Goal: Use online tool/utility: Utilize a website feature to perform a specific function

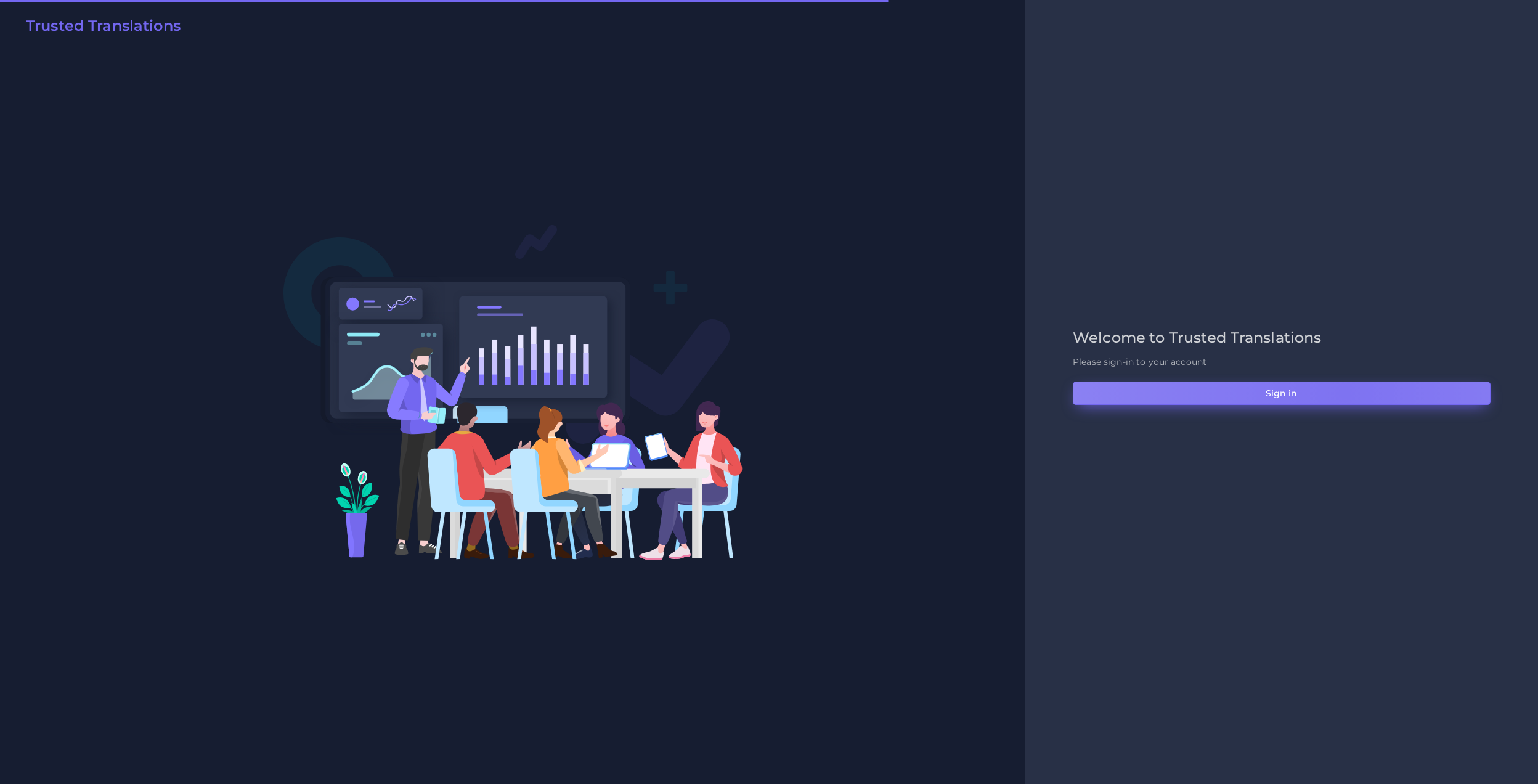
click at [1345, 392] on button "Sign in" at bounding box center [1282, 393] width 418 height 23
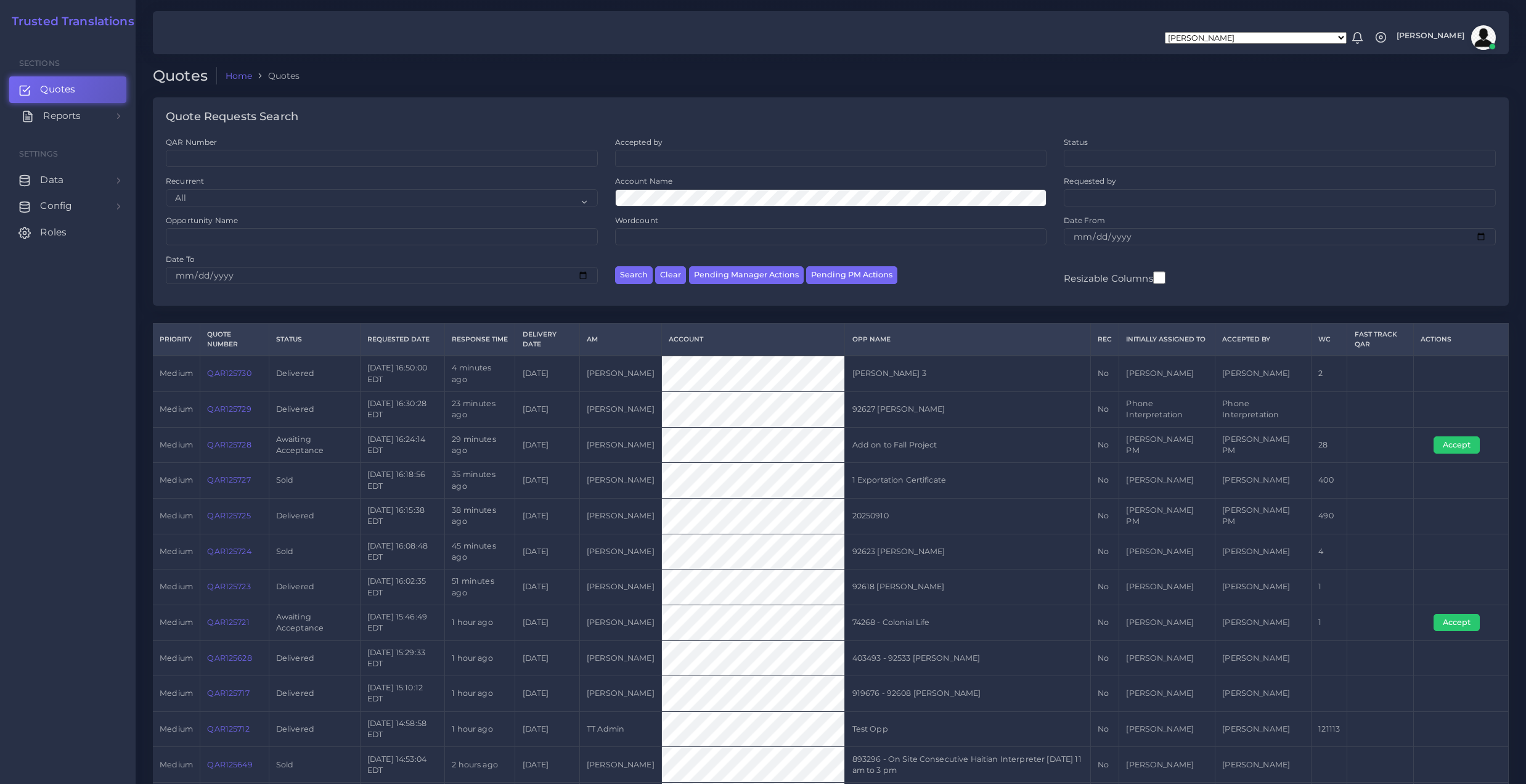
click at [104, 111] on link "Reports" at bounding box center [68, 116] width 117 height 26
click at [91, 202] on span "Keywords excel processor" at bounding box center [80, 198] width 79 height 13
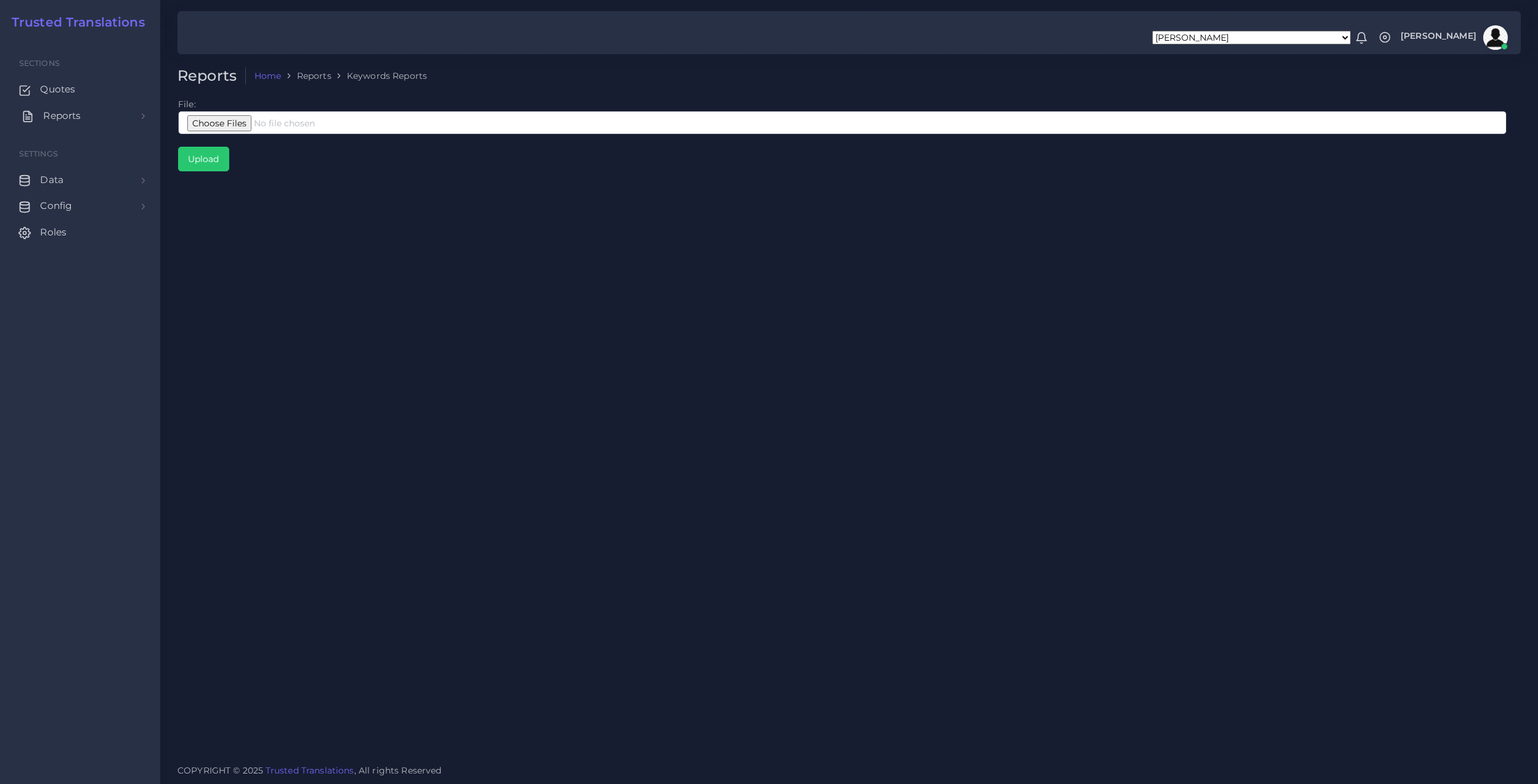
click at [104, 121] on link "Reports" at bounding box center [80, 116] width 142 height 26
click at [99, 147] on link "Sales" at bounding box center [80, 146] width 142 height 26
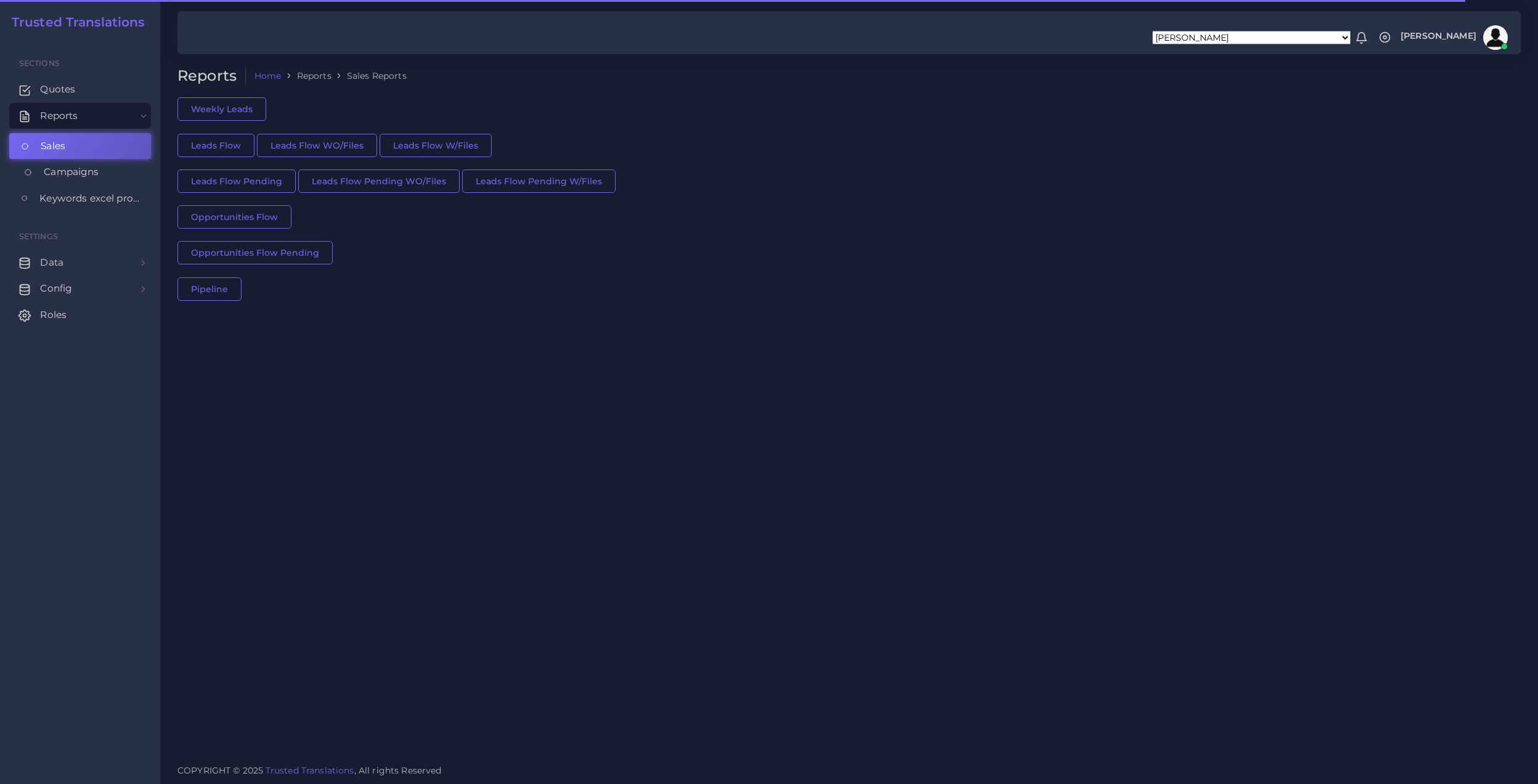
click at [104, 177] on link "Campaigns" at bounding box center [80, 171] width 142 height 26
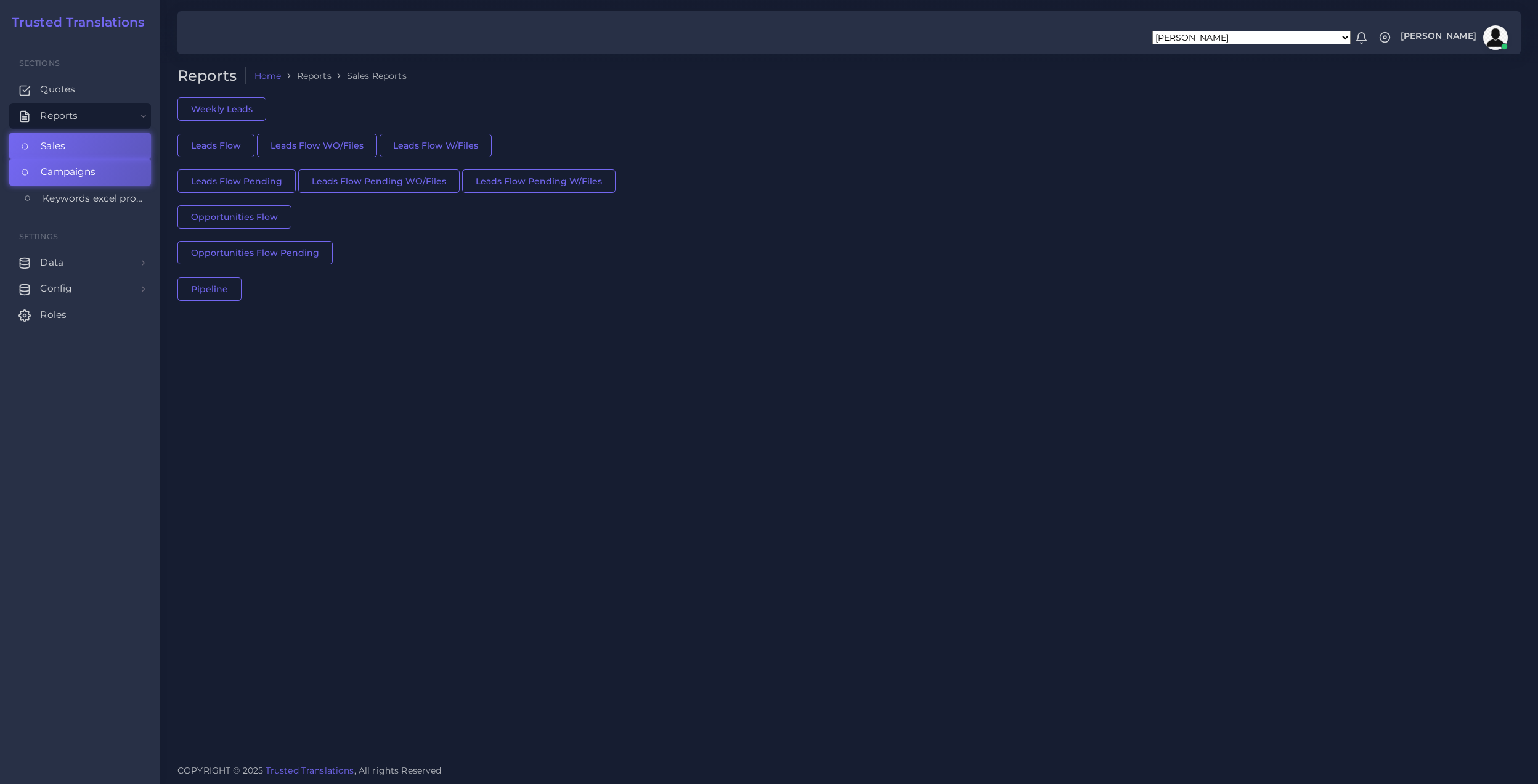
click at [102, 199] on span "Keywords excel processor" at bounding box center [94, 198] width 103 height 13
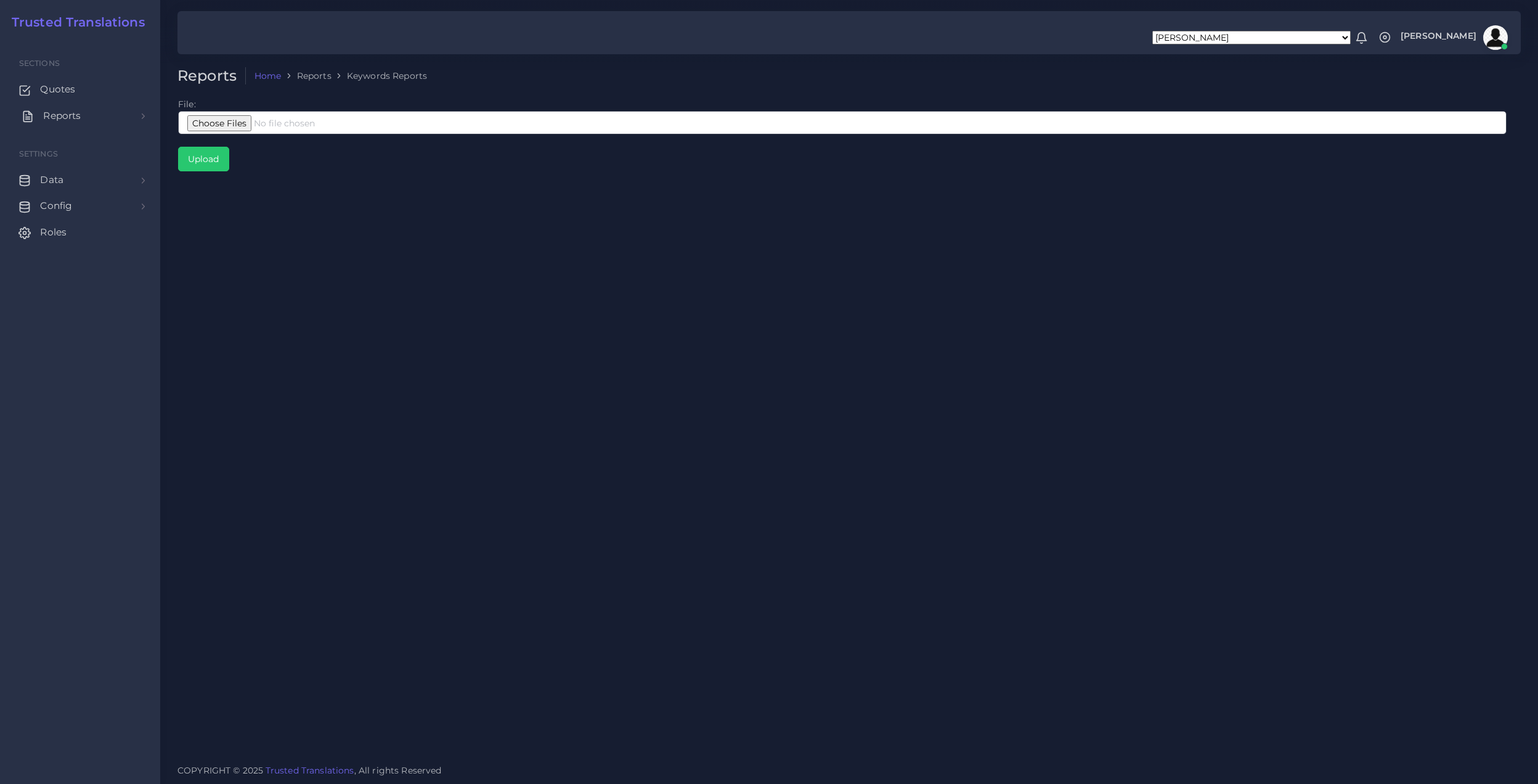
click at [99, 112] on link "Reports" at bounding box center [80, 116] width 142 height 26
click at [107, 152] on link "Sales" at bounding box center [80, 146] width 142 height 26
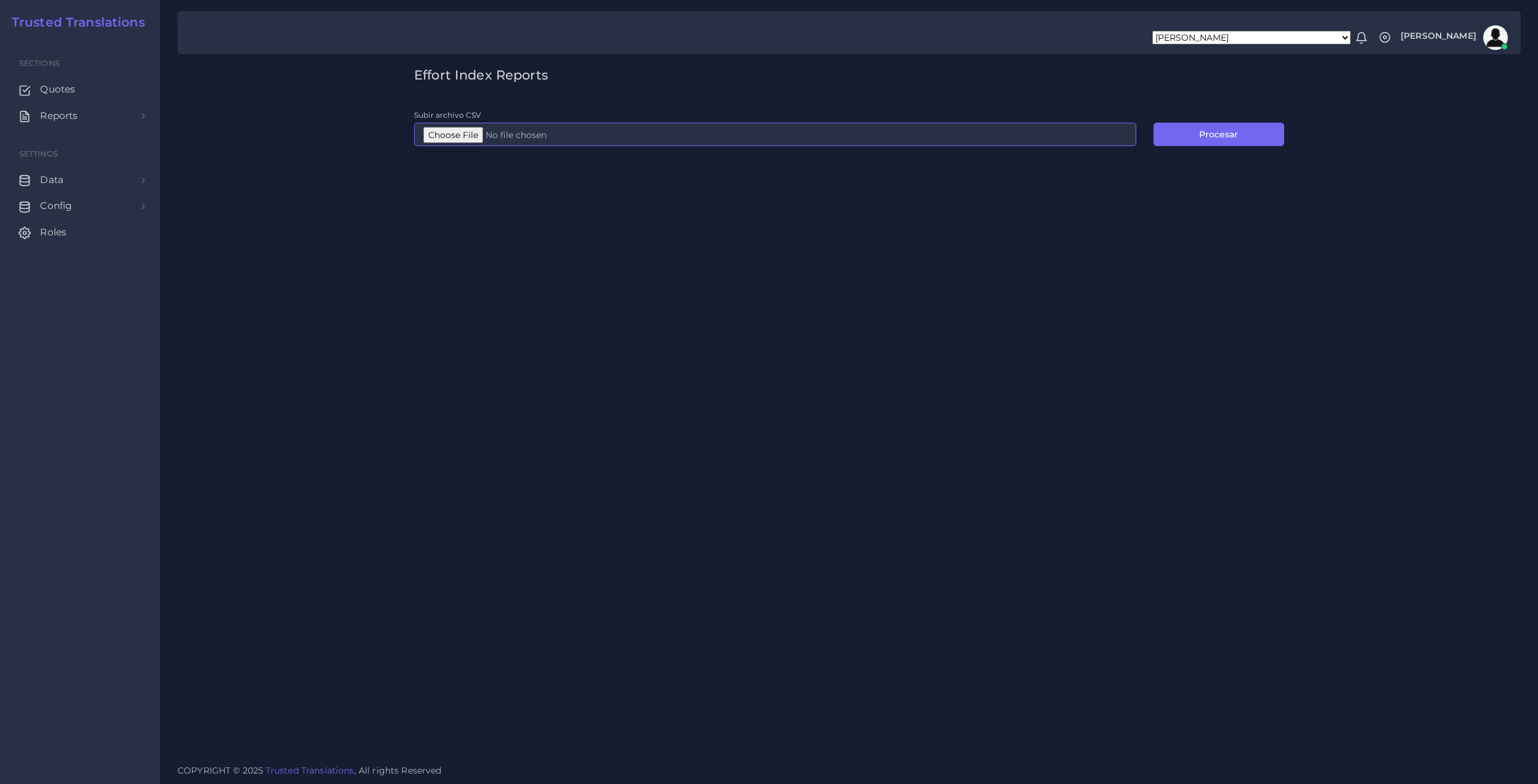
click at [442, 130] on input "Subir archivo CSV" at bounding box center [775, 134] width 722 height 23
type input "C:\fakepath\EI_AR.csv"
click at [1260, 131] on button "Procesar" at bounding box center [1219, 134] width 130 height 23
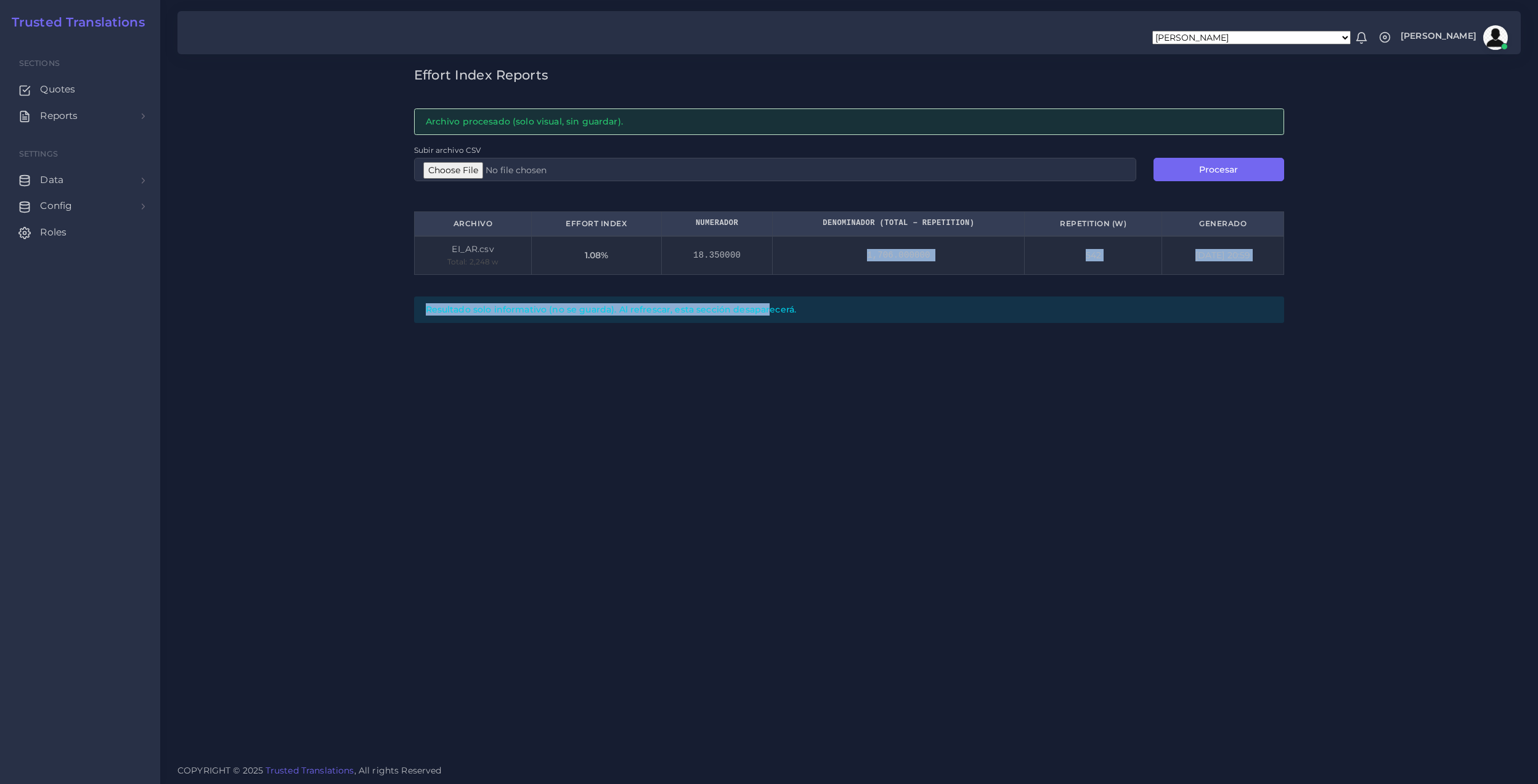
drag, startPoint x: 743, startPoint y: 252, endPoint x: 699, endPoint y: 283, distance: 53.8
click at [699, 283] on div "Effort Index Reports Archivo procesado (solo visual, sin guardar). Subir archiv…" at bounding box center [849, 195] width 887 height 256
click at [701, 289] on div "Effort Index Reports Archivo procesado (solo visual, sin guardar). Subir archiv…" at bounding box center [849, 195] width 887 height 256
click at [453, 163] on input "Subir archivo CSV" at bounding box center [775, 169] width 722 height 23
type input "C:\fakepath\Post-analyses all languages (1).csv"
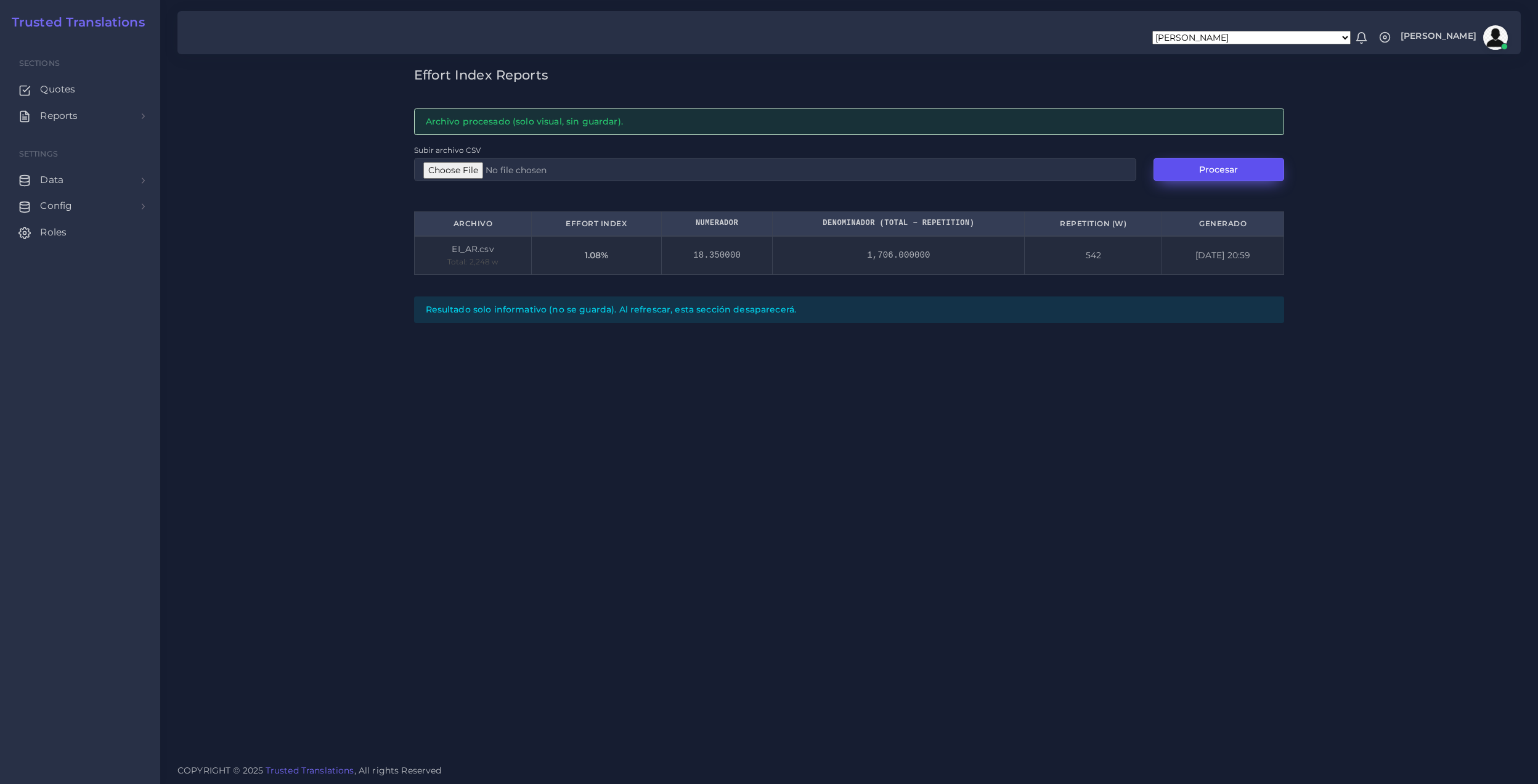
click at [1197, 171] on button "Procesar" at bounding box center [1219, 169] width 130 height 23
click at [620, 0] on div "Effort Index Reports Archivo procesado (solo visual, sin guardar). Subir archiv…" at bounding box center [849, 377] width 1378 height 755
click at [458, 166] on input "Subir archivo CSV" at bounding box center [775, 169] width 722 height 23
type input "C:\fakepath\EI_AR.csv"
click at [1224, 170] on button "Procesar" at bounding box center [1219, 169] width 130 height 23
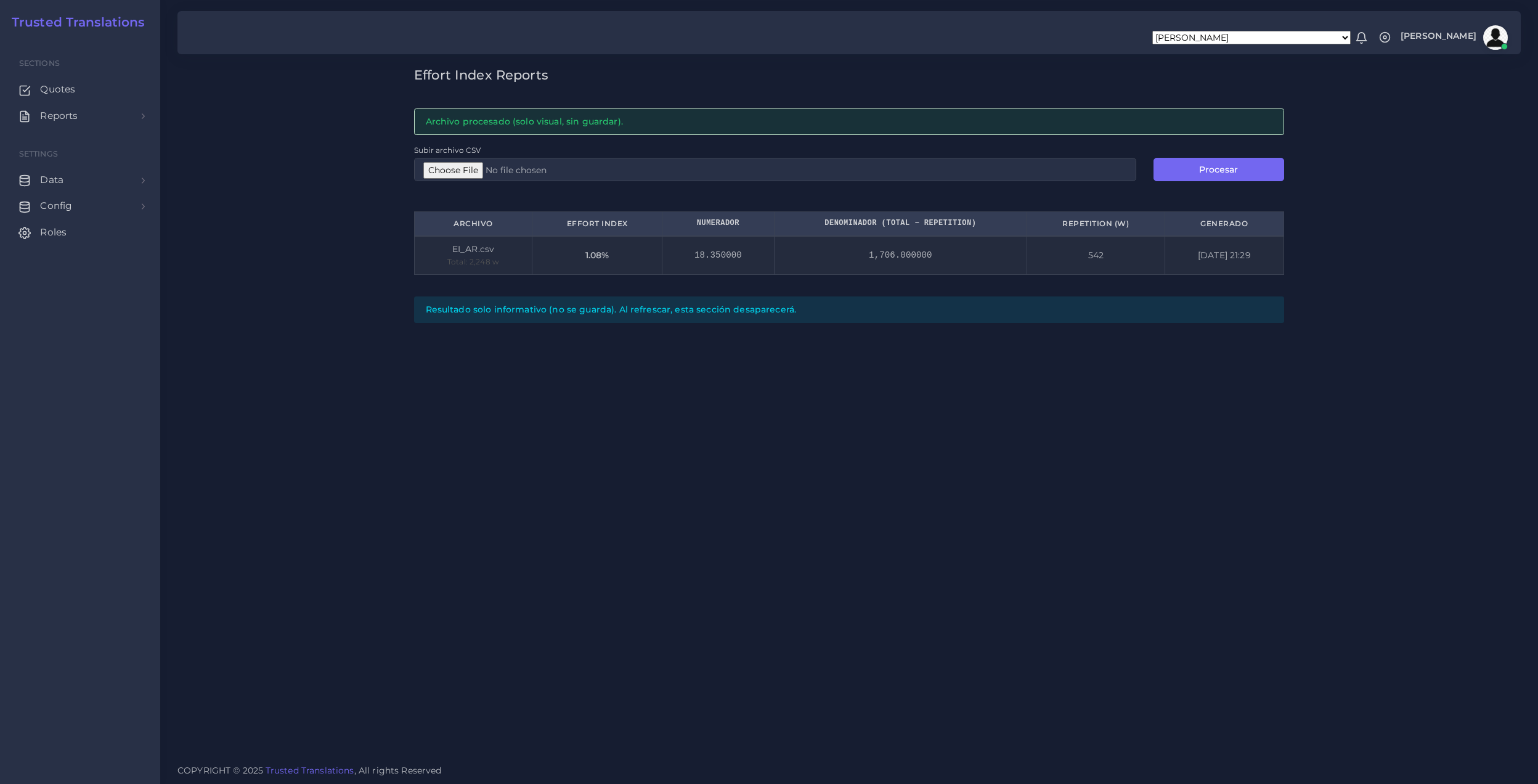
click at [1002, 495] on div "Effort Index Reports Archivo procesado (solo visual, sin guardar). Subir archiv…" at bounding box center [849, 377] width 1378 height 755
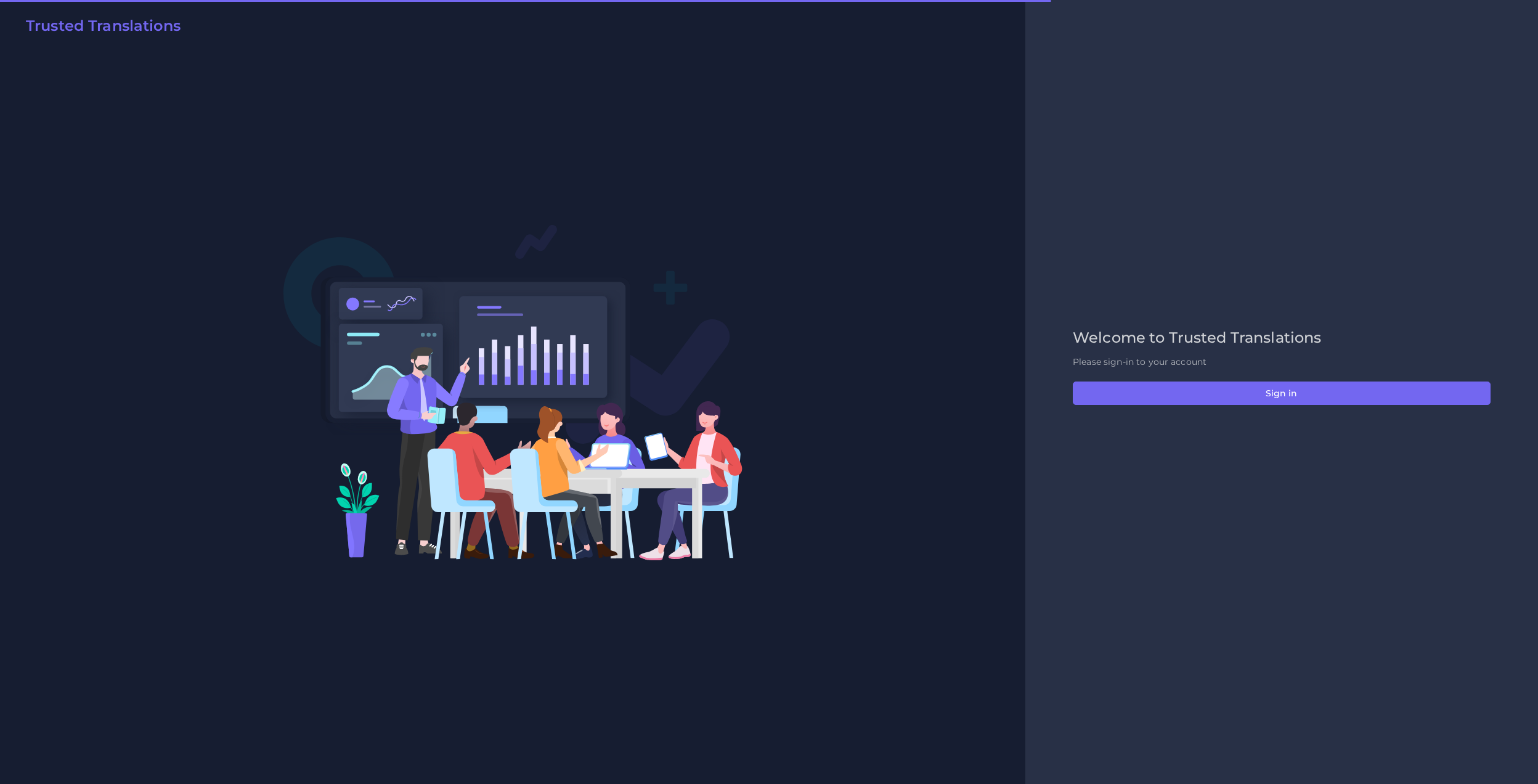
click at [1270, 366] on p "Please sign-in to your account" at bounding box center [1282, 362] width 418 height 13
click at [1275, 388] on button "Sign in" at bounding box center [1282, 393] width 418 height 23
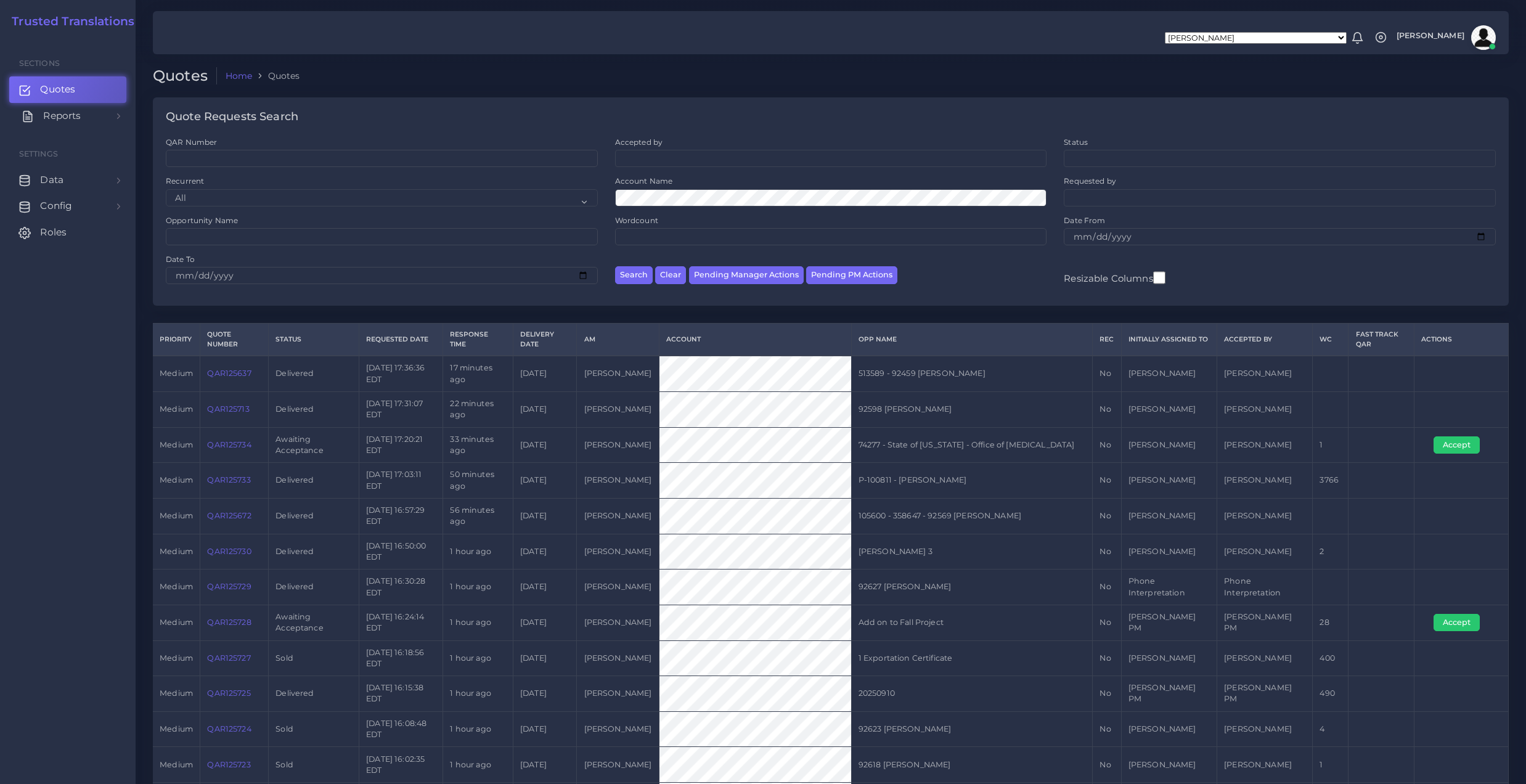
click at [69, 119] on span "Reports" at bounding box center [61, 115] width 37 height 13
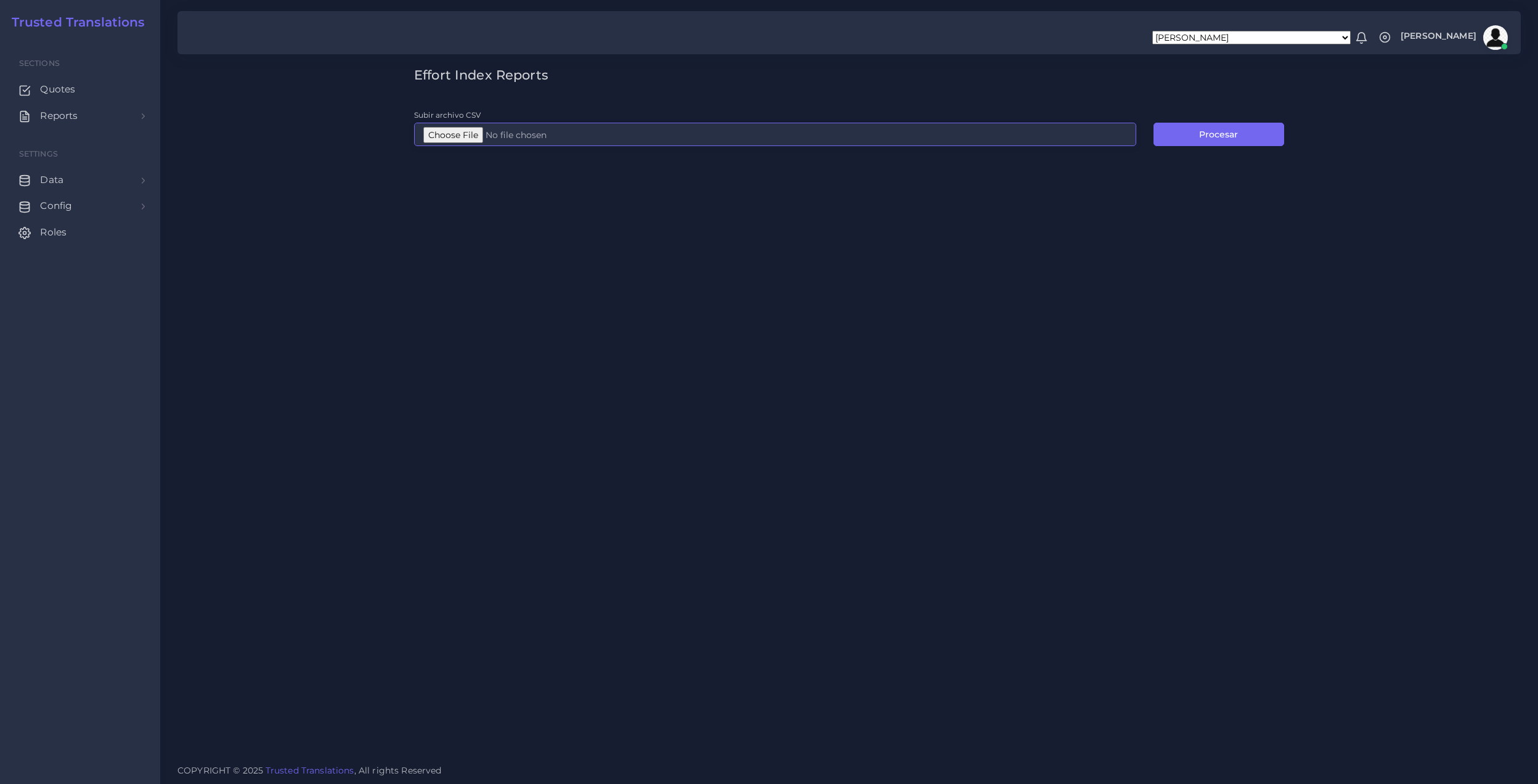
click at [449, 127] on input "Subir archivo CSV" at bounding box center [775, 134] width 722 height 23
type input "C:\fakepath\EI_AR.csv"
drag, startPoint x: 1231, startPoint y: 136, endPoint x: 1230, endPoint y: 152, distance: 16.0
click at [1231, 137] on button "Procesar" at bounding box center [1219, 134] width 130 height 23
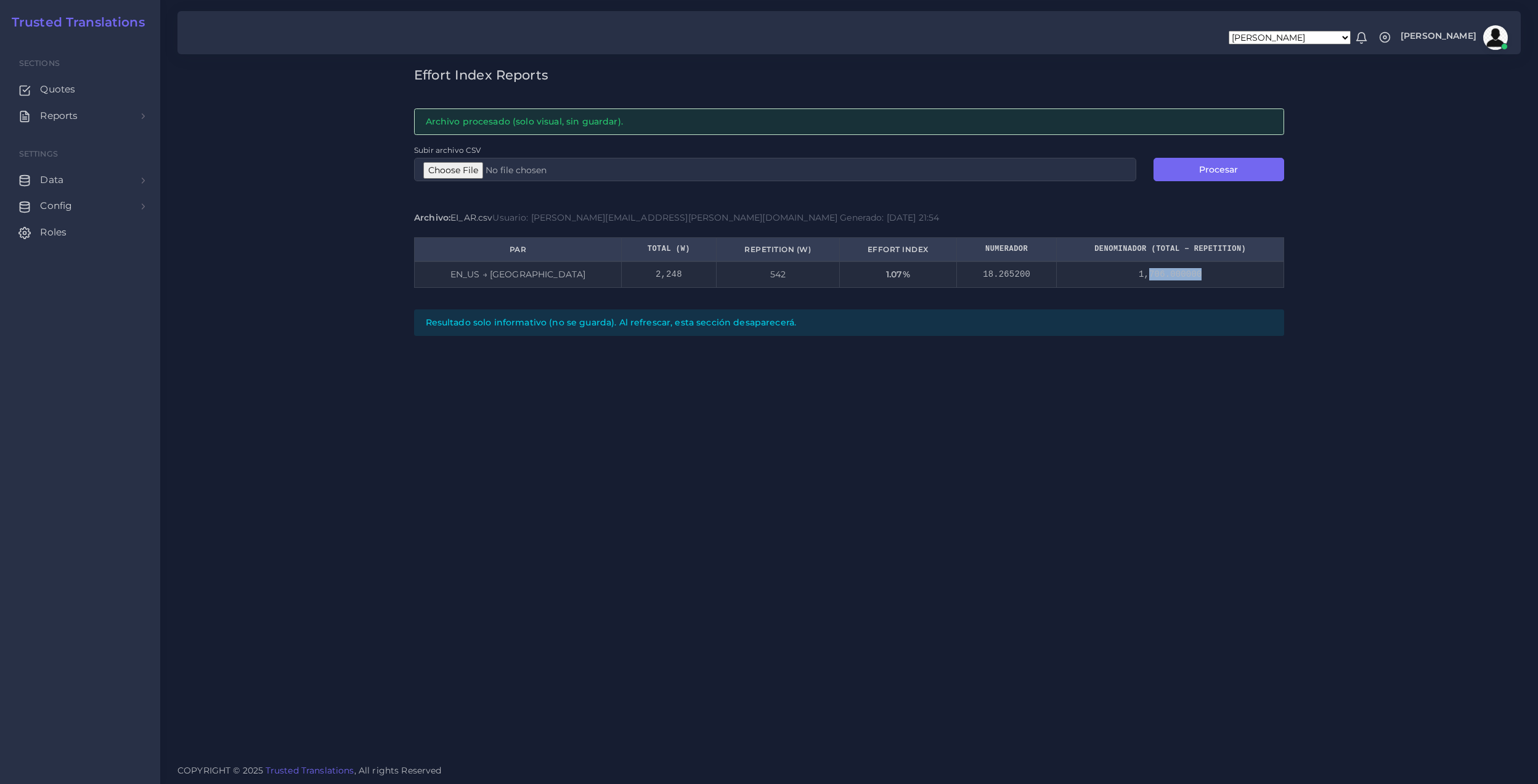
drag, startPoint x: 1171, startPoint y: 272, endPoint x: 1213, endPoint y: 277, distance: 42.3
click at [1213, 277] on td "1,706.000000" at bounding box center [1170, 274] width 227 height 26
click at [1111, 582] on div "Effort Index Reports Archivo procesado (solo visual, sin guardar). Subir archiv…" at bounding box center [849, 377] width 1378 height 755
click at [461, 175] on input "Subir archivo CSV" at bounding box center [775, 169] width 722 height 23
type input "C:\fakepath\Post-analyses all languages (1).csv"
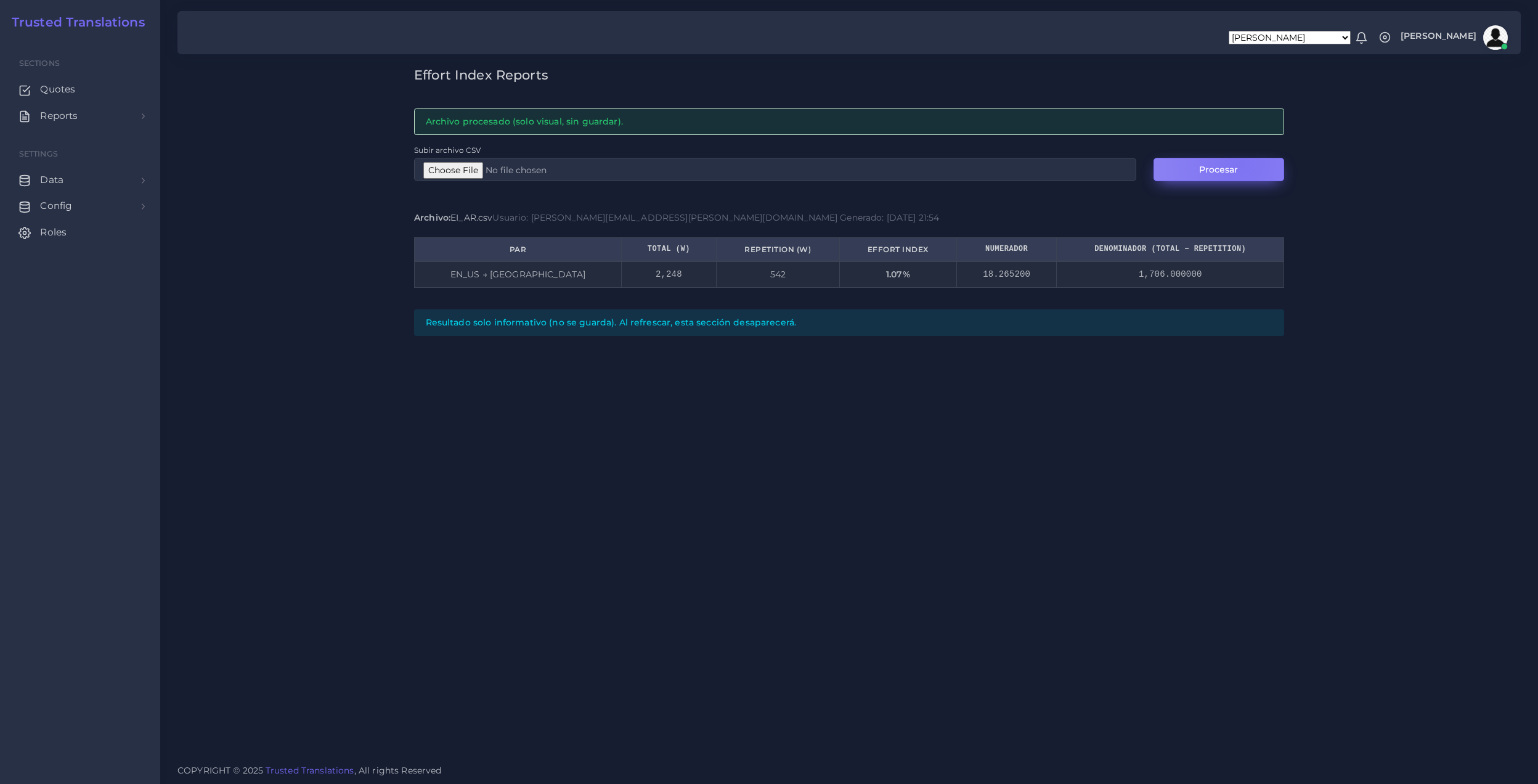
click at [1241, 163] on button "Procesar" at bounding box center [1219, 169] width 130 height 23
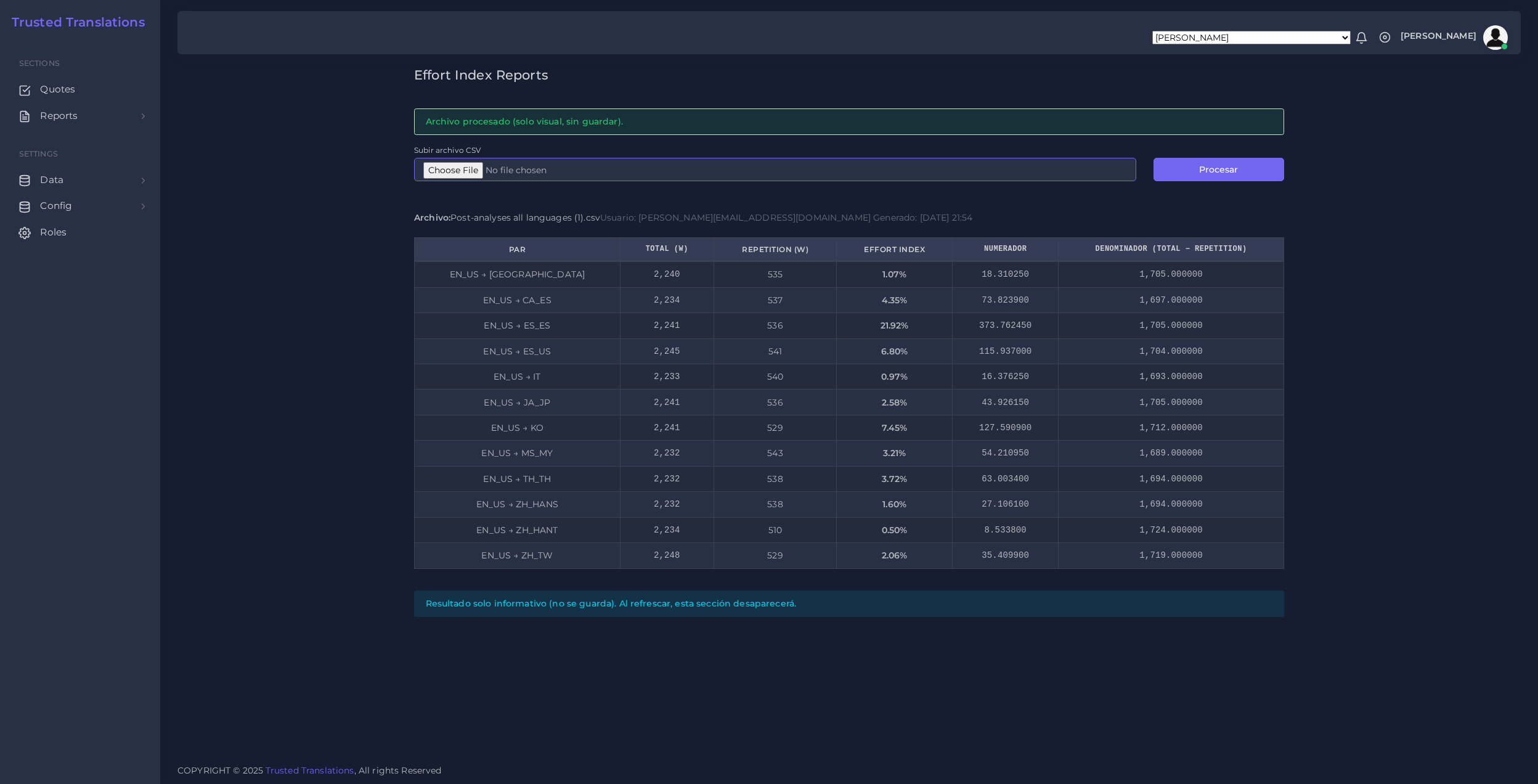
click at [477, 174] on input "Subir archivo CSV" at bounding box center [775, 169] width 722 height 23
type input "C:\fakepath\EI_AR.csv"
click at [1204, 161] on button "Procesar" at bounding box center [1219, 169] width 130 height 23
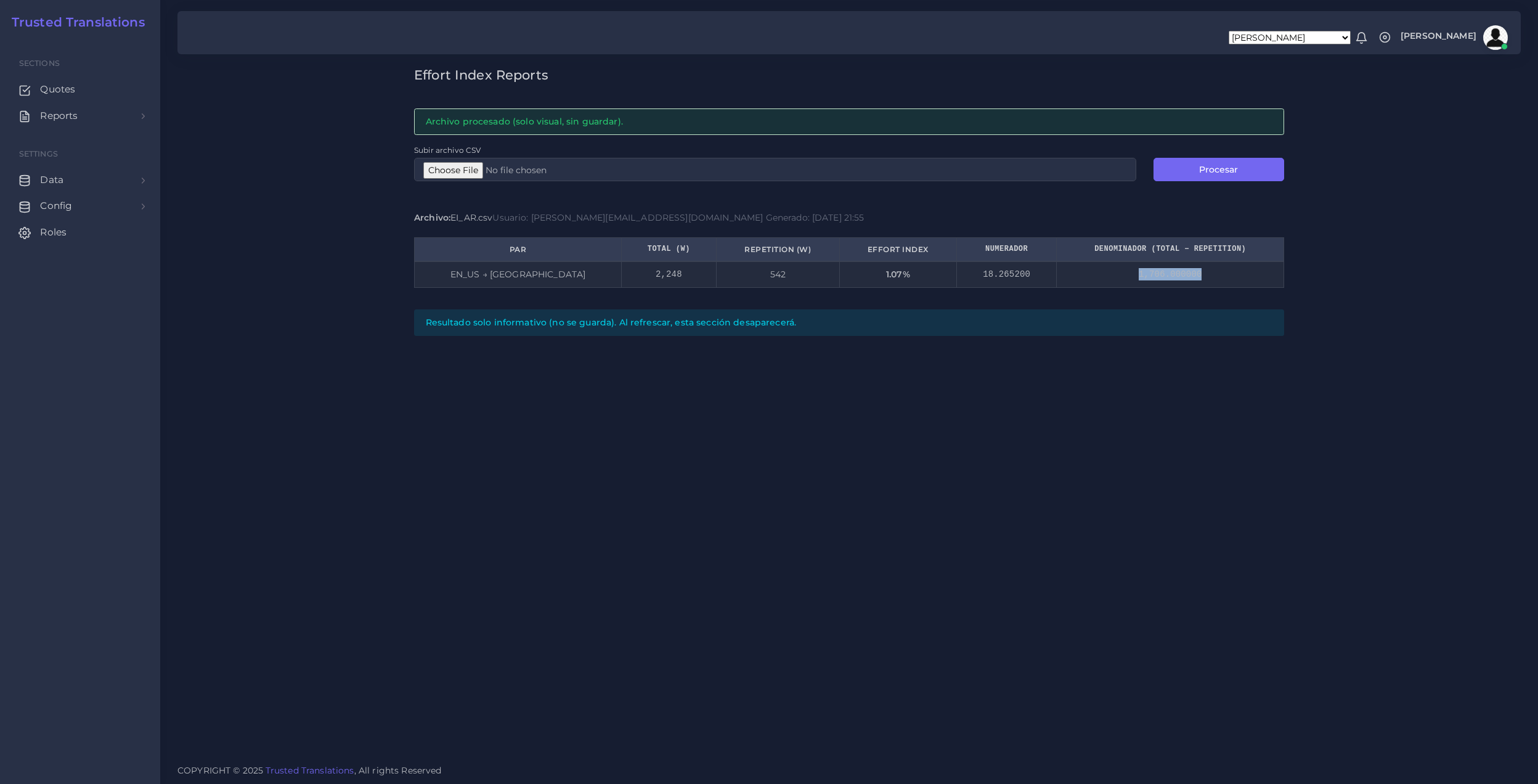
drag, startPoint x: 1130, startPoint y: 275, endPoint x: 1204, endPoint y: 283, distance: 74.4
click at [1204, 283] on td "1,706.000000" at bounding box center [1170, 274] width 227 height 26
drag, startPoint x: 1204, startPoint y: 283, endPoint x: 1184, endPoint y: 294, distance: 22.8
click at [1184, 294] on div "Par Total (w) Repetition (w) Effort Index Numerador Denominador (Total − Repeti…" at bounding box center [849, 266] width 870 height 59
drag, startPoint x: 842, startPoint y: 278, endPoint x: 891, endPoint y: 277, distance: 49.0
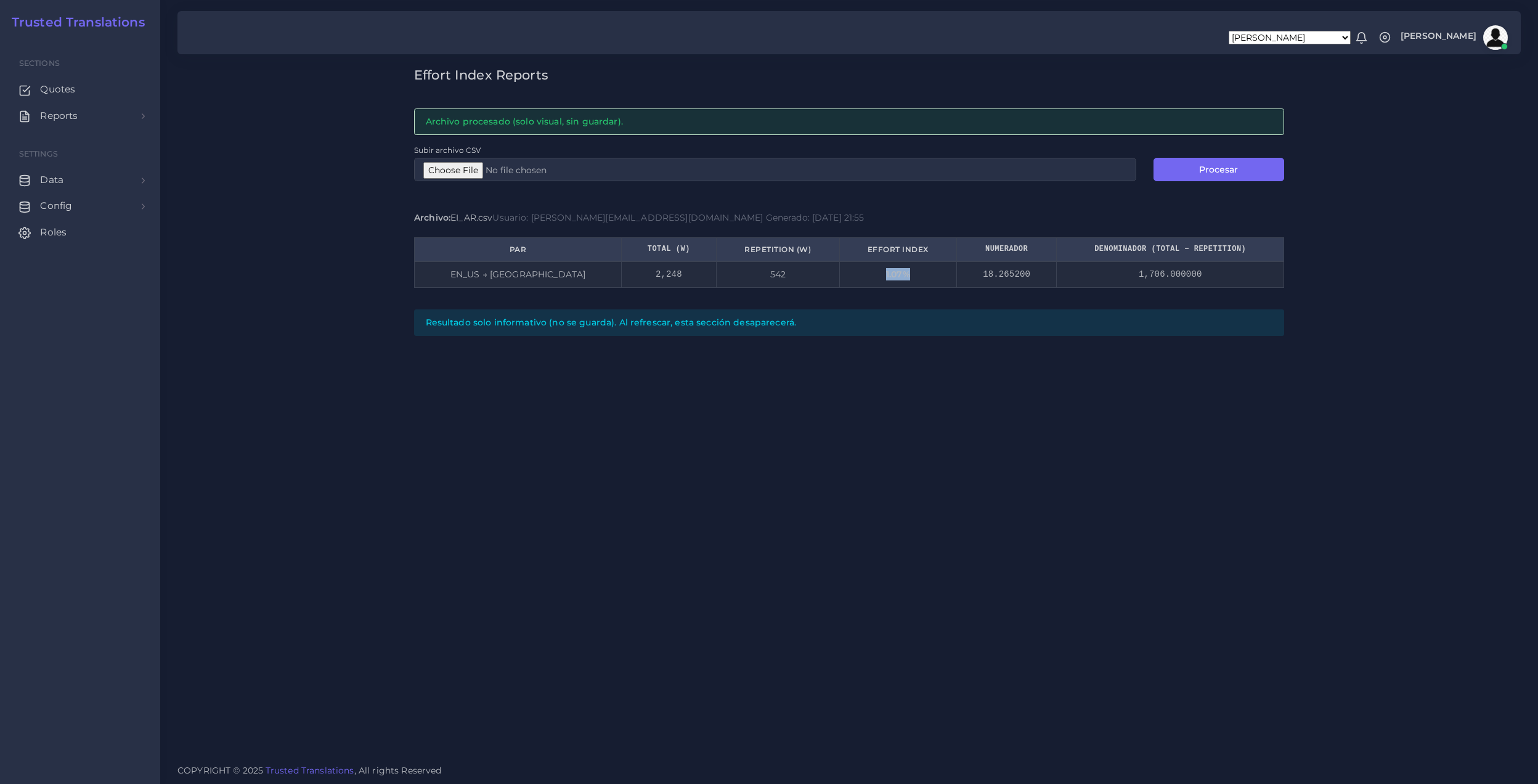
click at [891, 277] on td "1.07%" at bounding box center [898, 274] width 117 height 26
click at [461, 171] on input "Subir archivo CSV" at bounding box center [775, 169] width 722 height 23
type input "C:\fakepath\Post-analyses all languages (1).csv"
click at [1238, 169] on button "Procesar" at bounding box center [1219, 169] width 130 height 23
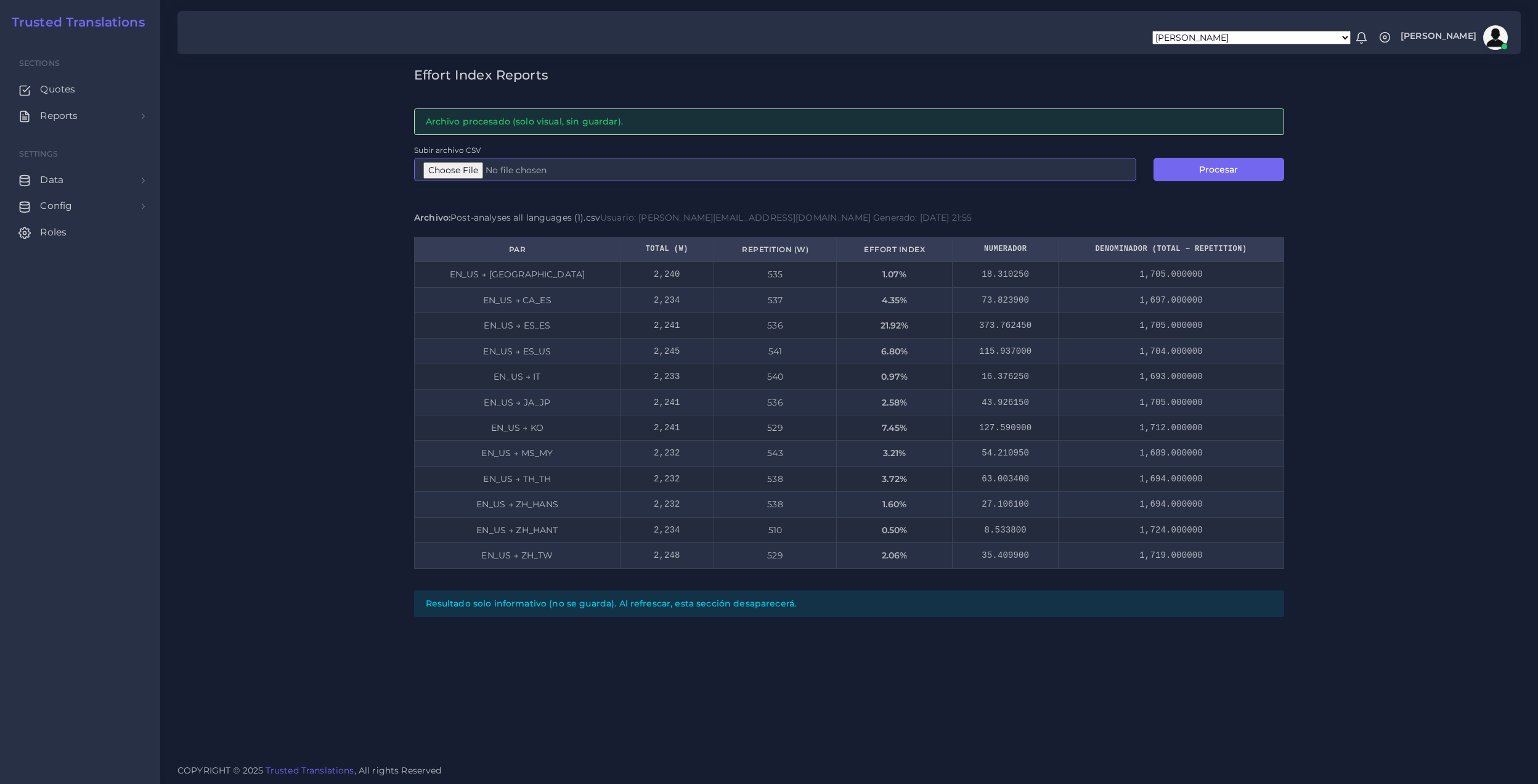
click at [480, 169] on input "Subir archivo CSV" at bounding box center [775, 169] width 722 height 23
type input "C:\fakepath\EI_AR.csv"
click at [1226, 163] on button "Procesar" at bounding box center [1219, 169] width 130 height 23
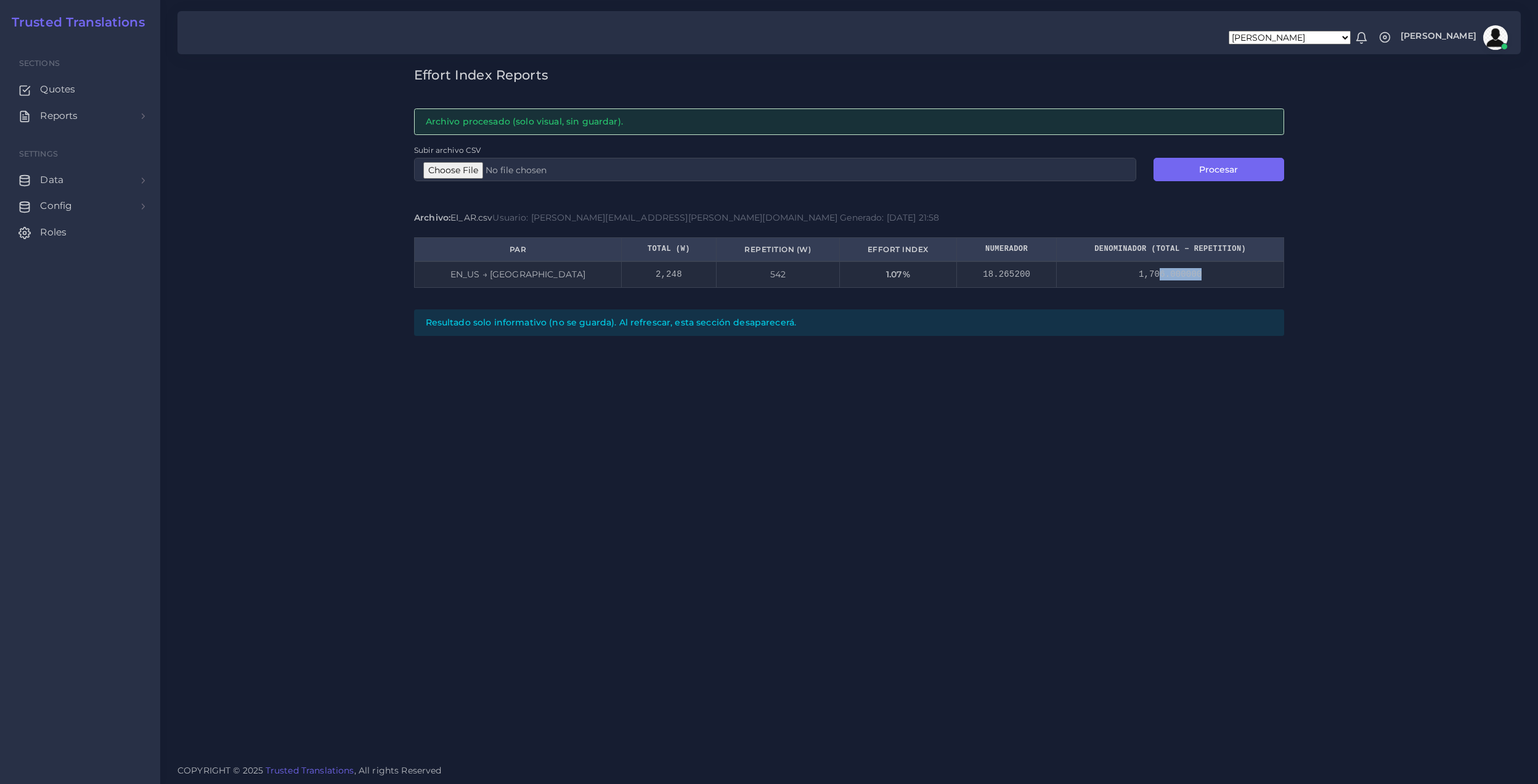
drag, startPoint x: 1153, startPoint y: 271, endPoint x: 1208, endPoint y: 273, distance: 55.0
click at [1208, 273] on td "1,706.000000" at bounding box center [1170, 274] width 227 height 26
click at [1179, 446] on div "Effort Index Reports Archivo procesado (solo visual, sin guardar). Subir archiv…" at bounding box center [849, 377] width 1378 height 755
click at [899, 479] on div "Effort Index Reports Archivo procesado (solo visual, sin guardar). Subir archiv…" at bounding box center [849, 377] width 1378 height 755
click at [472, 166] on input "Subir archivo CSV" at bounding box center [775, 169] width 722 height 23
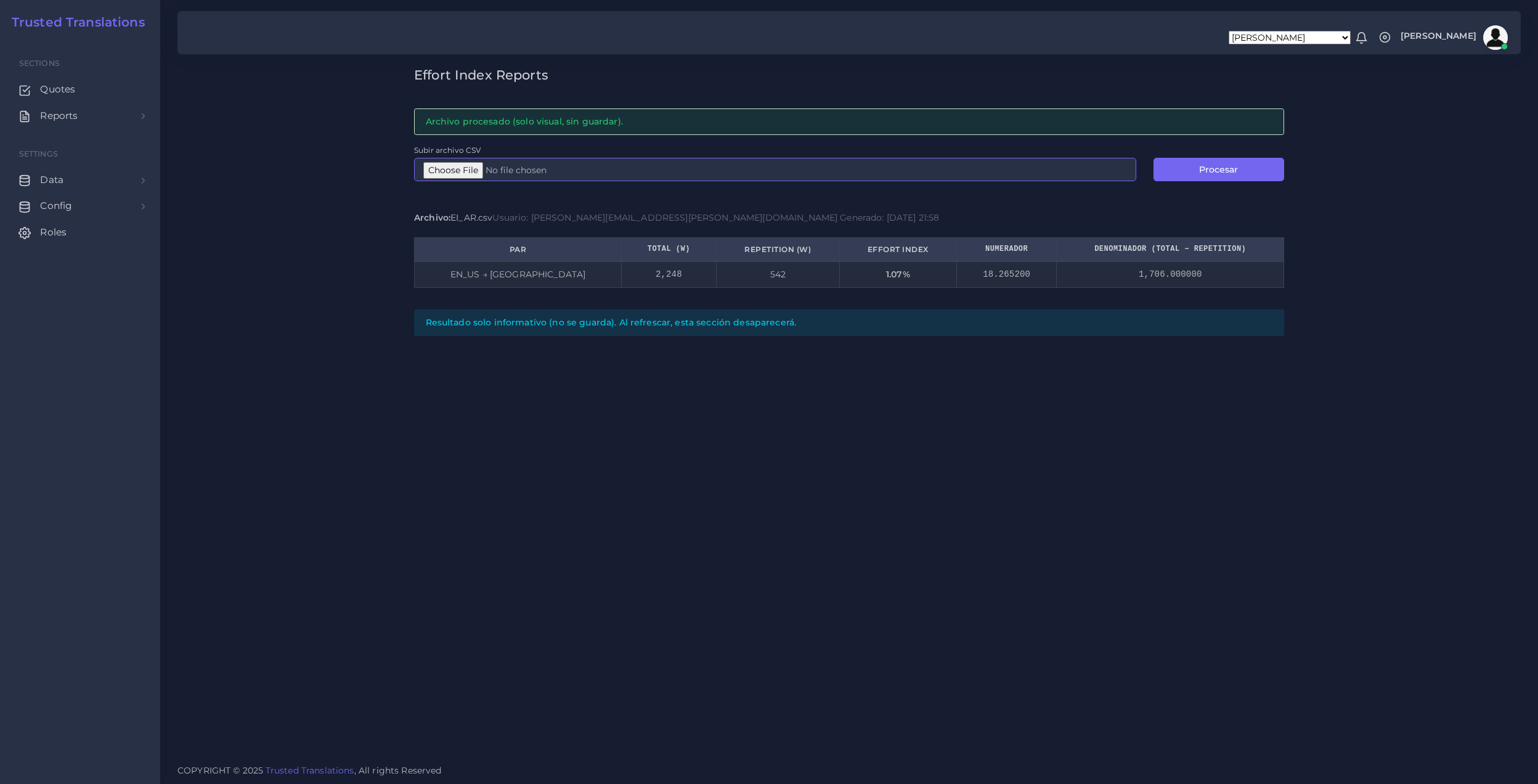
type input "C:\fakepath\Post-analyses all languages (1).csv"
click at [1208, 166] on button "Procesar" at bounding box center [1219, 169] width 130 height 23
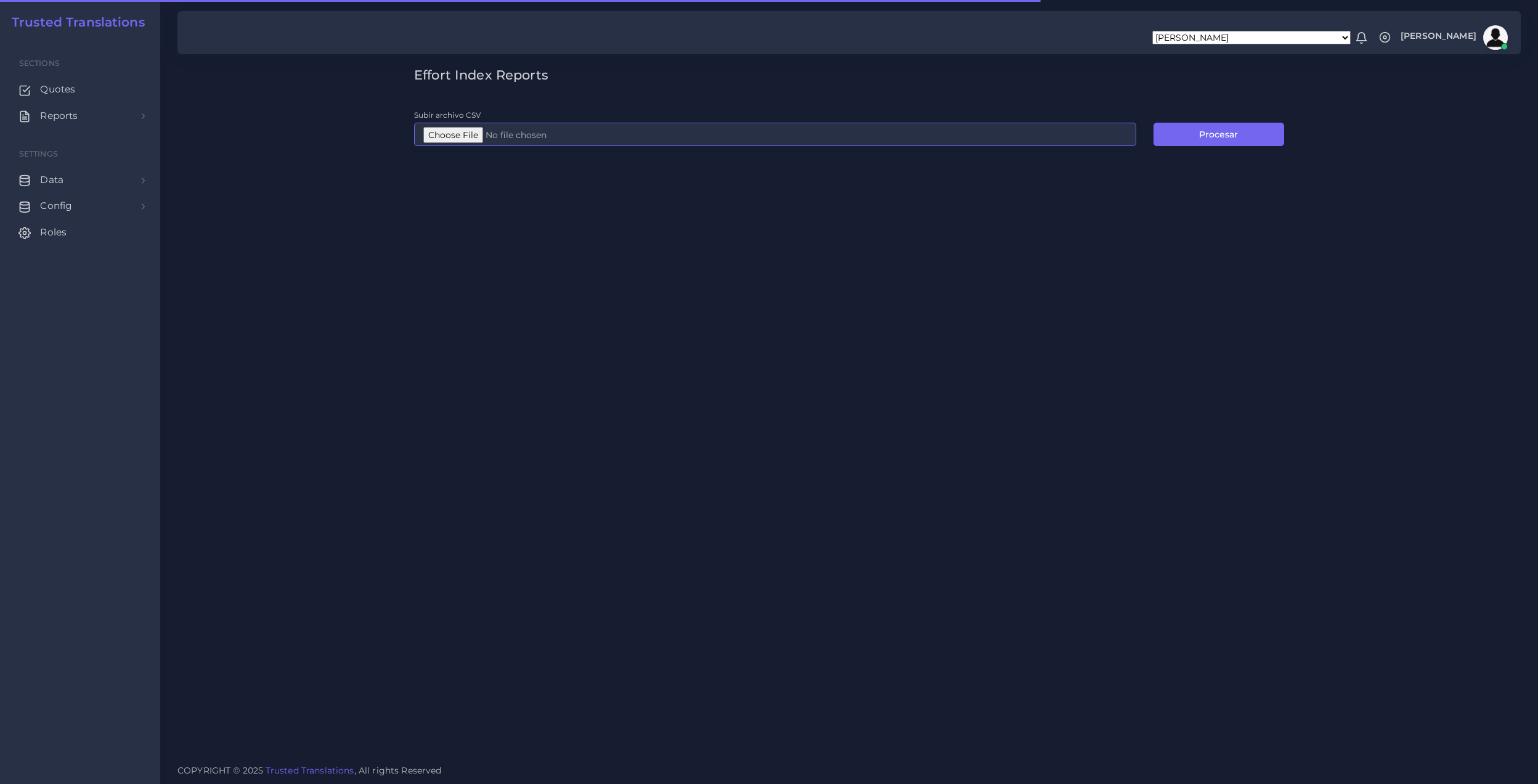
click at [469, 134] on input "Subir archivo CSV" at bounding box center [775, 134] width 722 height 23
type input "C:\fakepath\Post-analyses all languages (1).csv"
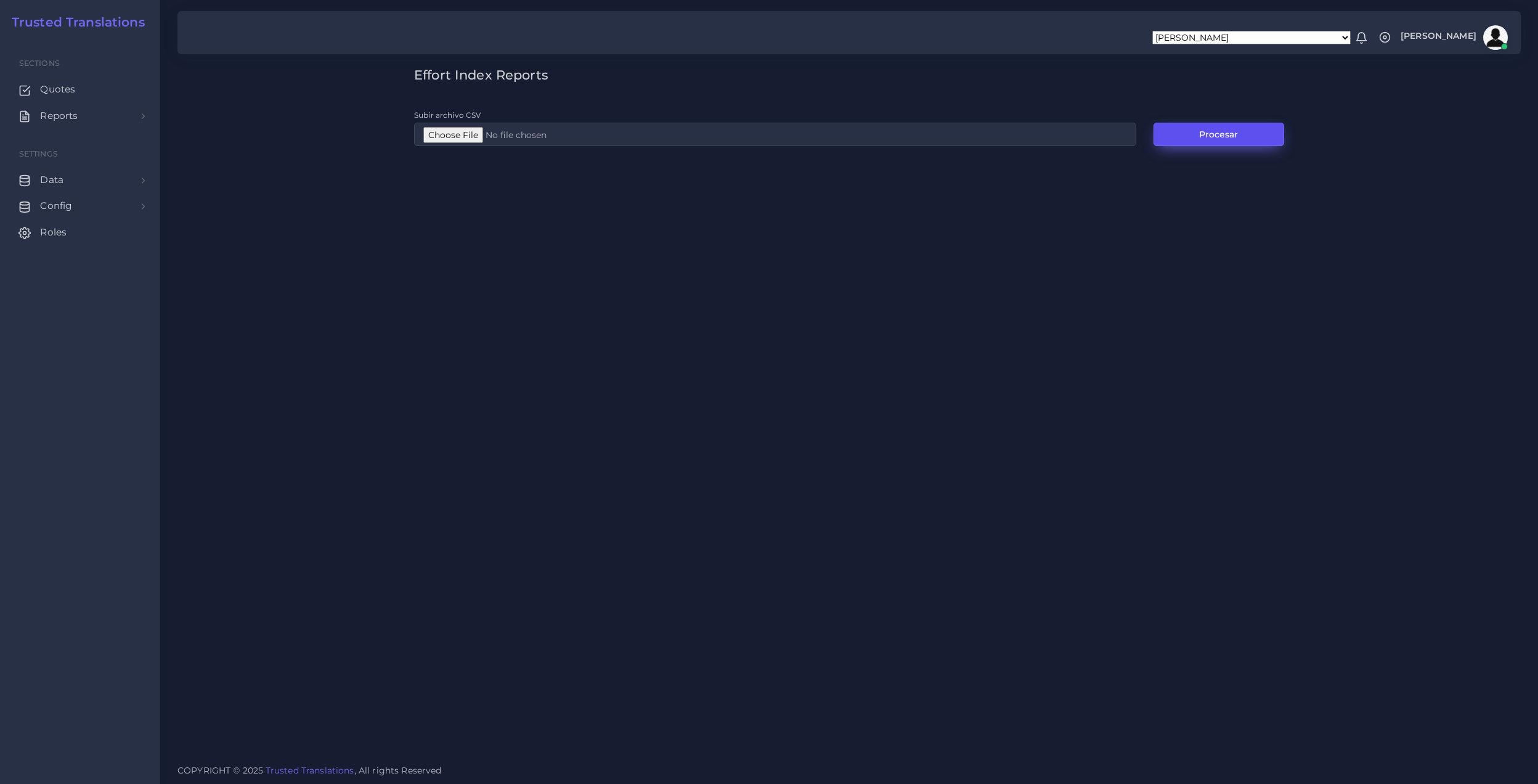
click at [1248, 132] on button "Procesar" at bounding box center [1219, 134] width 130 height 23
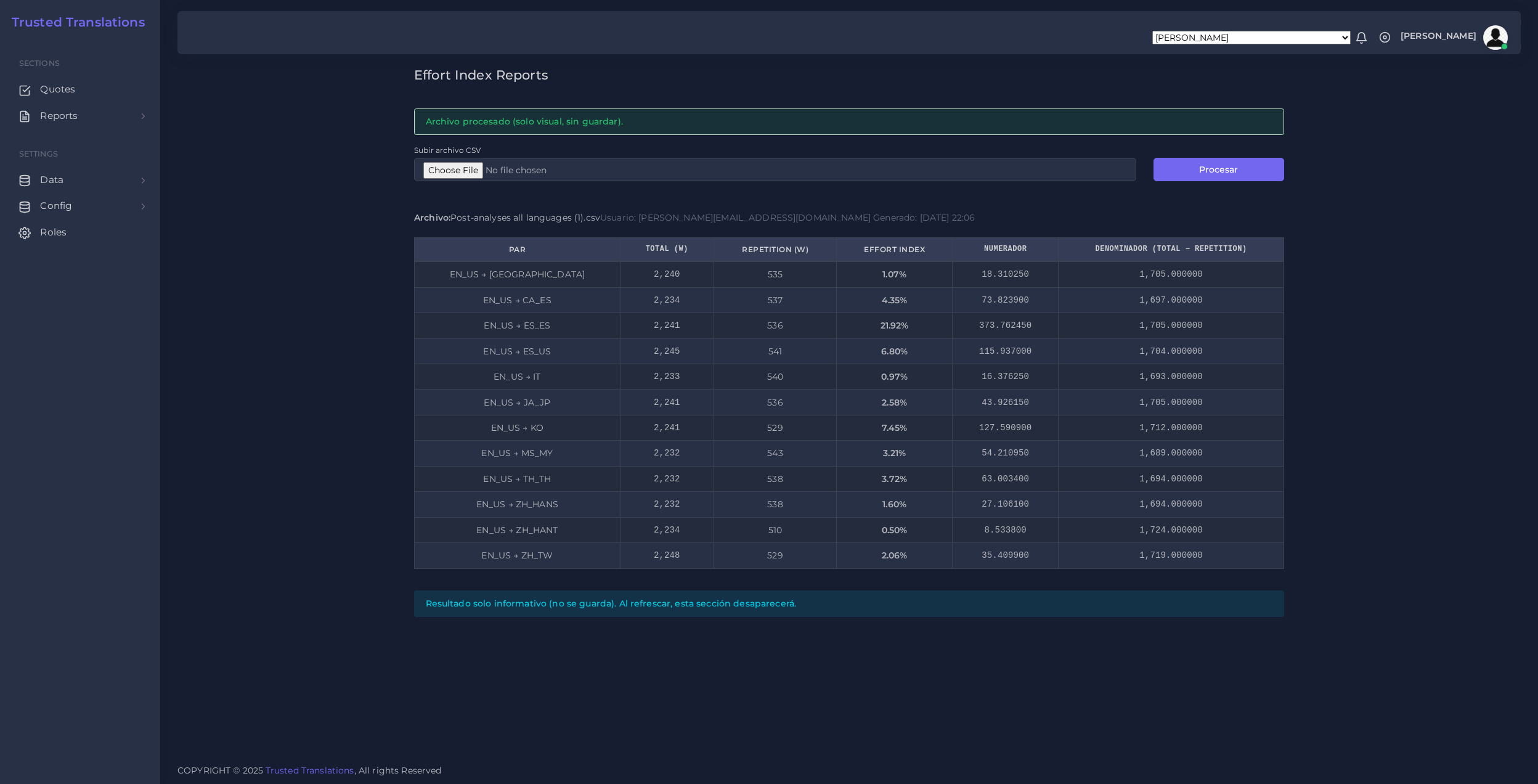
click at [1394, 478] on div "Effort Index Reports Archivo procesado (solo visual, sin guardar). Subir archiv…" at bounding box center [849, 377] width 1378 height 755
click at [444, 159] on input "Subir archivo CSV" at bounding box center [775, 169] width 722 height 23
type input "C:\fakepath\Post-analyses all languages (1).csv"
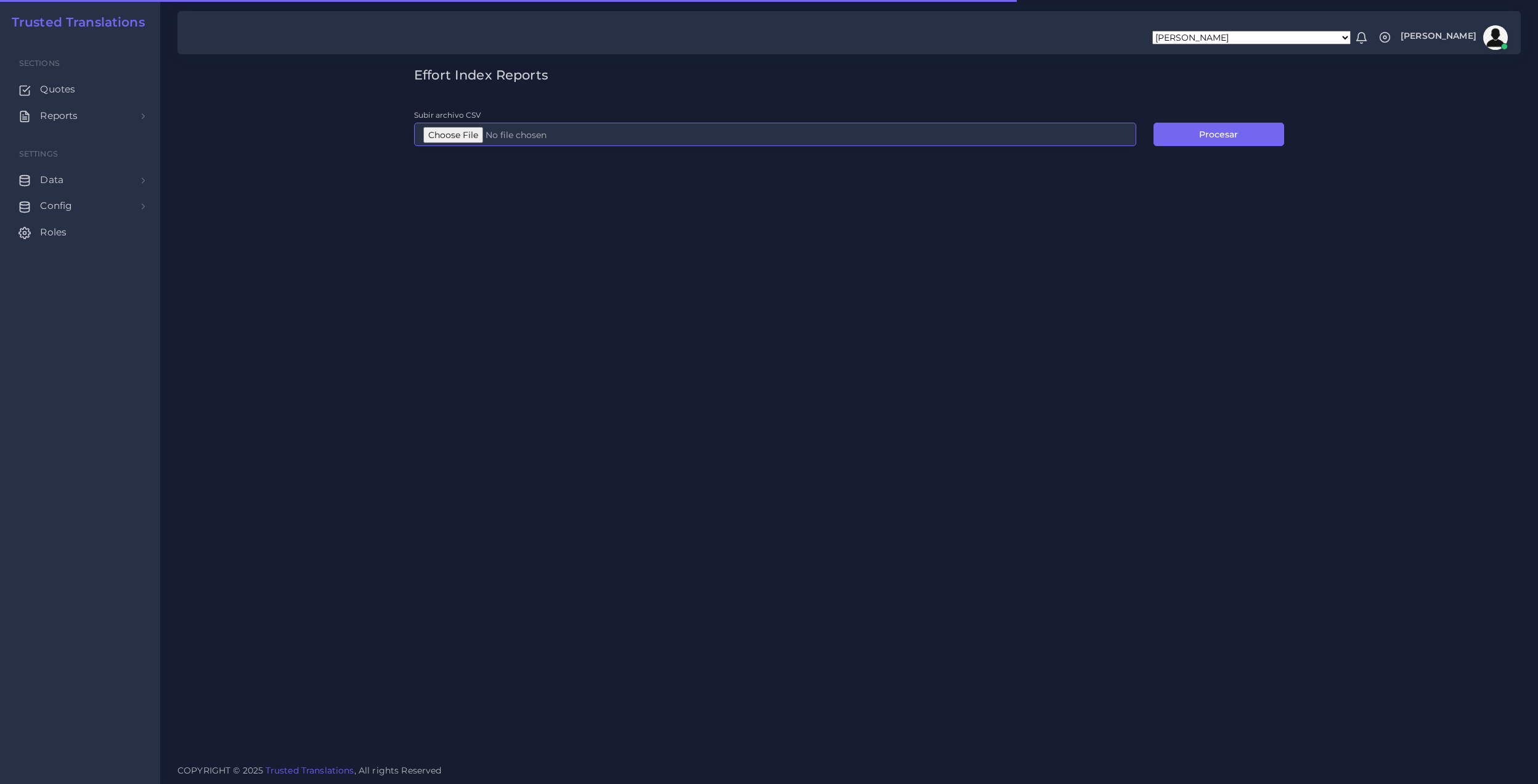
click at [445, 123] on input "Subir archivo CSV" at bounding box center [775, 134] width 722 height 23
type input "C:\fakepath\Post-analyses all languages (1).csv"
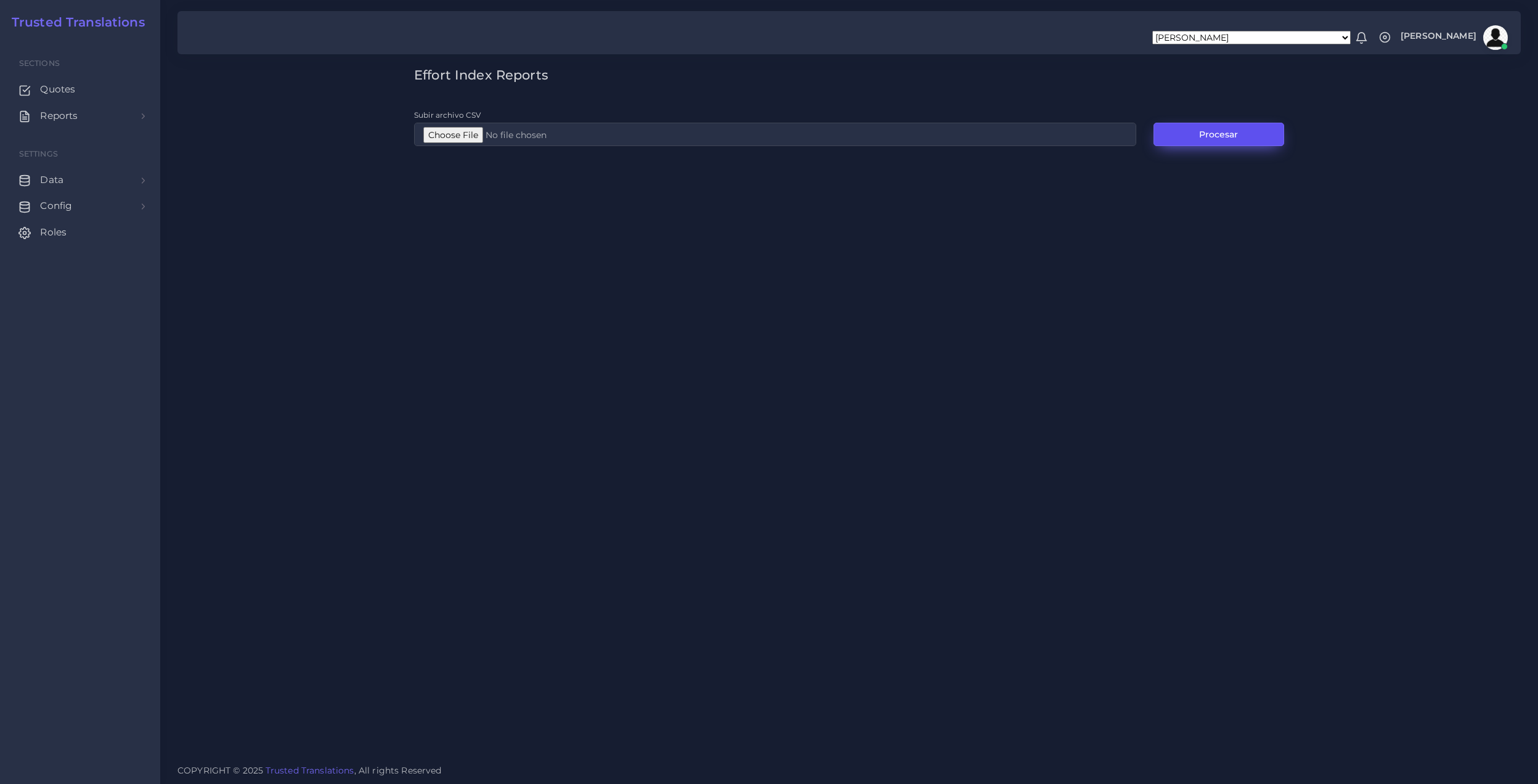
click at [1213, 132] on button "Procesar" at bounding box center [1219, 134] width 130 height 23
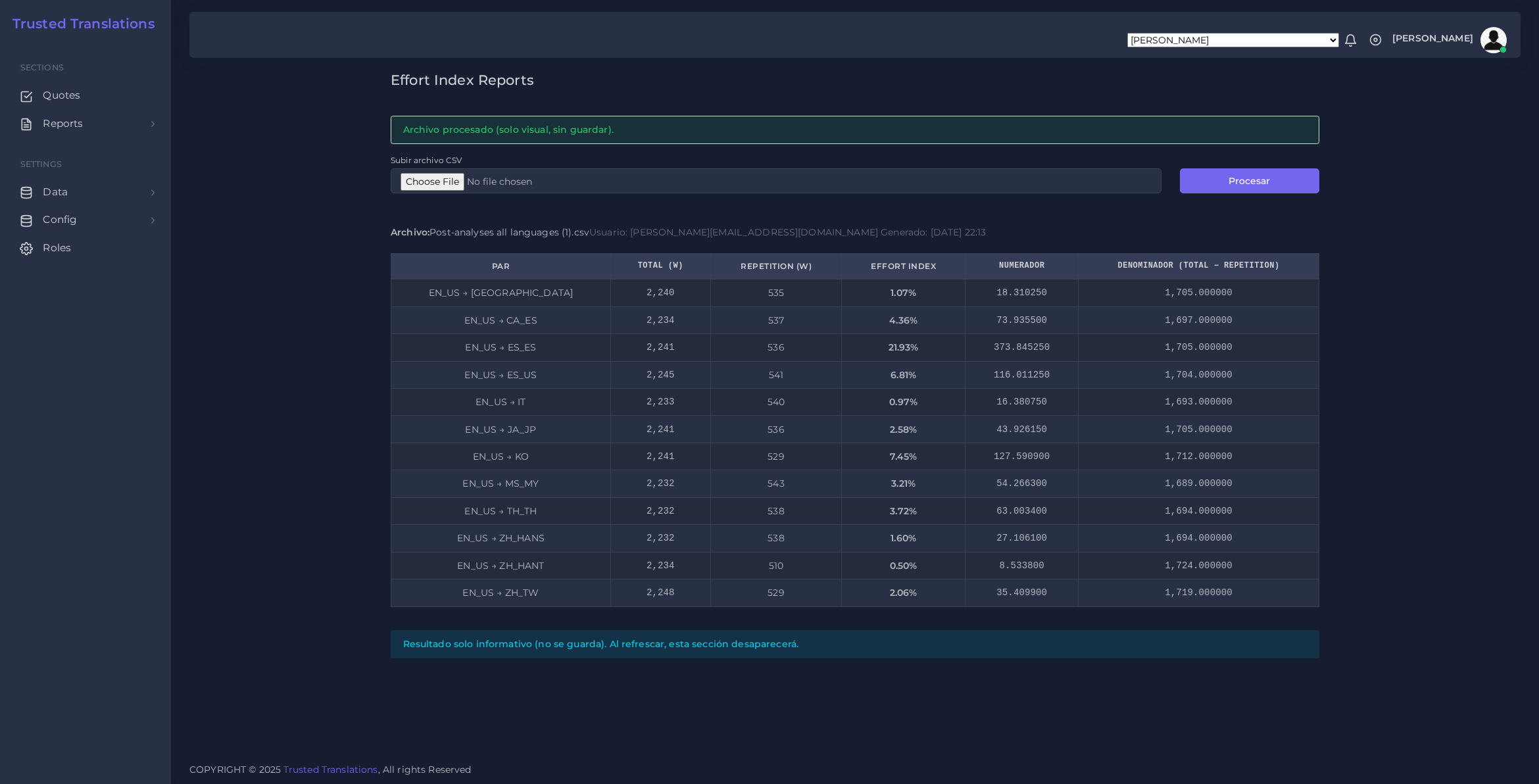
click at [1383, 402] on div "Effort Index Reports Archivo procesado (solo visual, sin guardar). Subir archiv…" at bounding box center [854, 376] width 1367 height 753
click at [463, 236] on div "Archivo: Post-analyses all languages (1).csv Usuario: [PERSON_NAME][EMAIL_ADDRE…" at bounding box center [854, 232] width 929 height 13
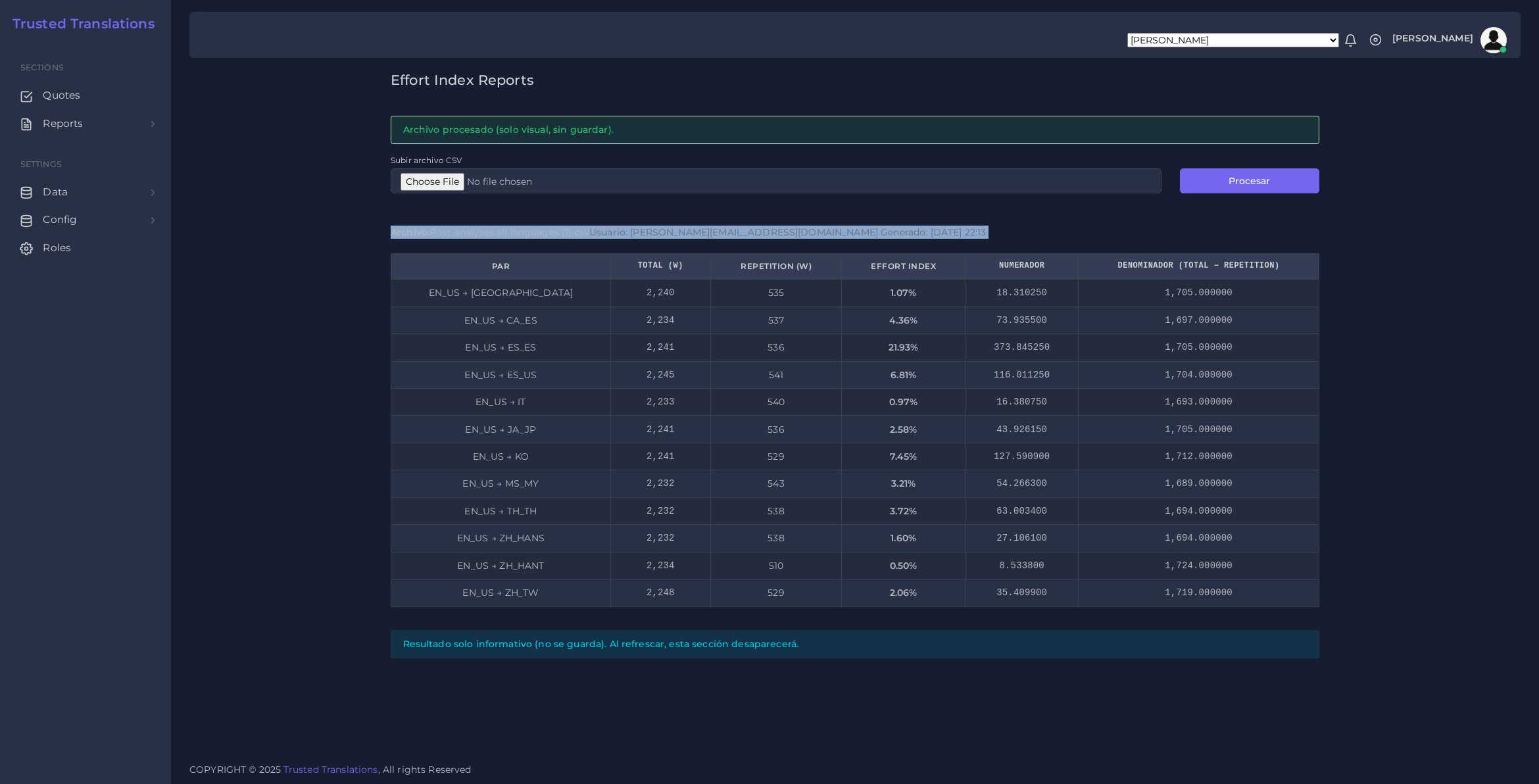
click at [463, 236] on div "Archivo: Post-analyses all languages (1).csv Usuario: [PERSON_NAME][EMAIL_ADDRE…" at bounding box center [854, 232] width 929 height 13
drag, startPoint x: 463, startPoint y: 236, endPoint x: 648, endPoint y: 244, distance: 185.2
click at [648, 244] on div "Effort Index Reports Archivo procesado (solo visual, sin guardar). Subir archiv…" at bounding box center [855, 365] width 947 height 587
drag, startPoint x: 636, startPoint y: 231, endPoint x: 899, endPoint y: 244, distance: 263.3
click at [899, 244] on div "Effort Index Reports Archivo procesado (solo visual, sin guardar). Subir archiv…" at bounding box center [855, 365] width 947 height 587
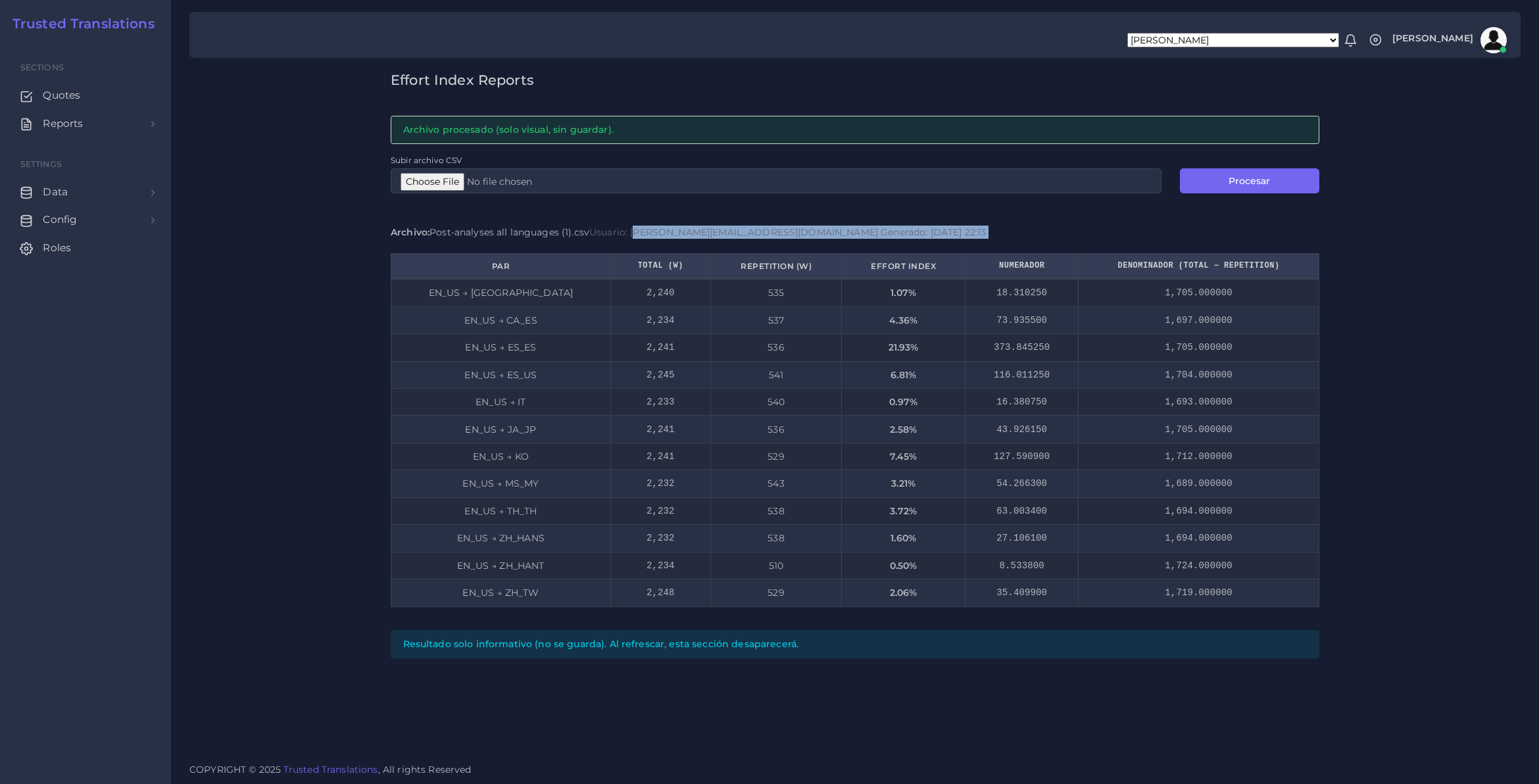
drag, startPoint x: 899, startPoint y: 244, endPoint x: 967, endPoint y: 236, distance: 68.5
click at [961, 237] on div "Archivo: Post-analyses all languages (1).csv Usuario: leandro.mino@trustedtrans…" at bounding box center [854, 232] width 929 height 13
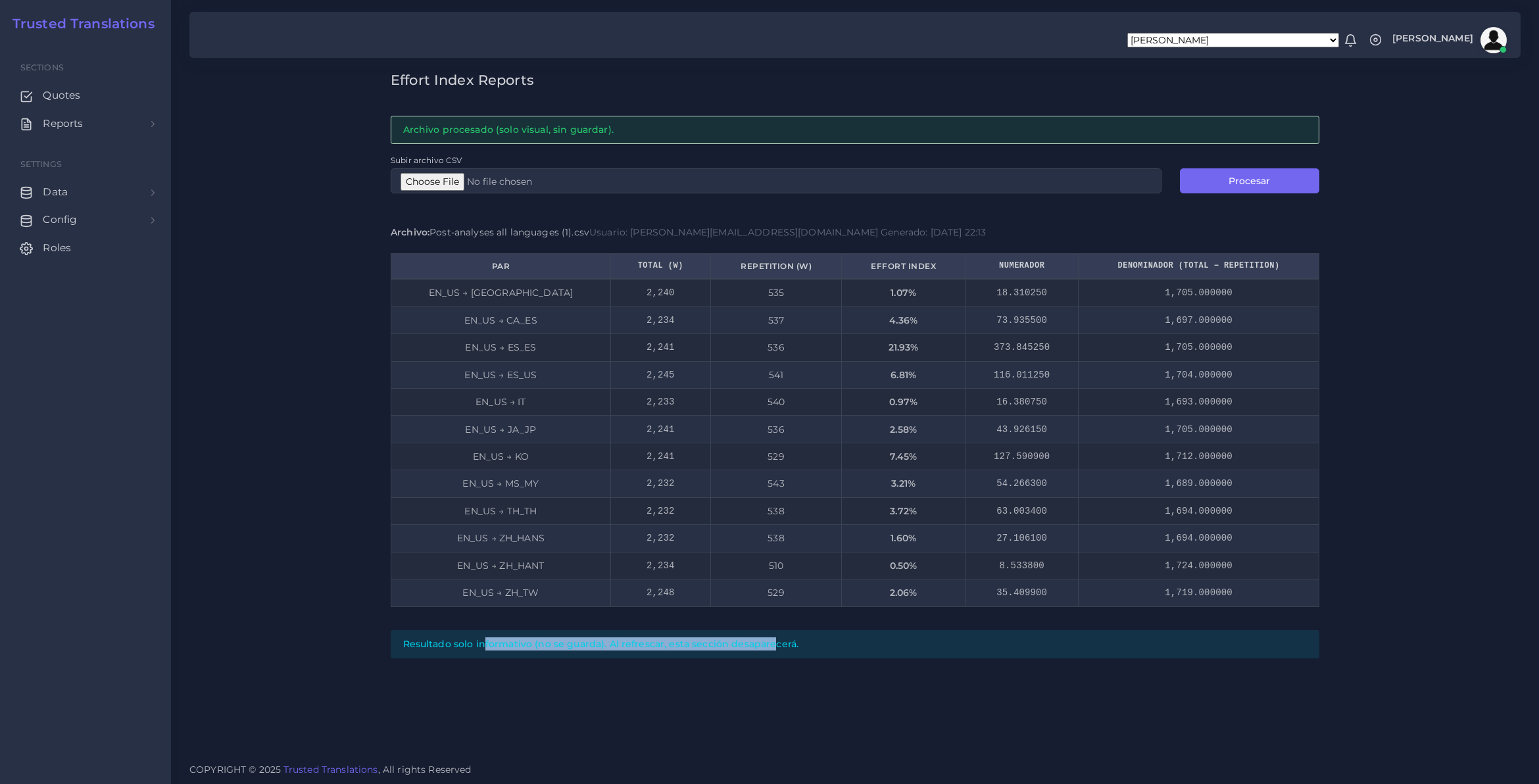
drag, startPoint x: 424, startPoint y: 642, endPoint x: 704, endPoint y: 645, distance: 280.0
click at [704, 645] on div "Resultado solo informativo (no se guarda). Al refrescar, esta sección desaparec…" at bounding box center [854, 644] width 929 height 28
drag, startPoint x: 704, startPoint y: 645, endPoint x: 685, endPoint y: 654, distance: 21.0
click at [706, 653] on div "Resultado solo informativo (no se guarda). Al refrescar, esta sección desaparec…" at bounding box center [854, 644] width 929 height 28
click at [619, 642] on div "Resultado solo informativo (no se guarda). Al refrescar, esta sección desaparec…" at bounding box center [854, 644] width 929 height 28
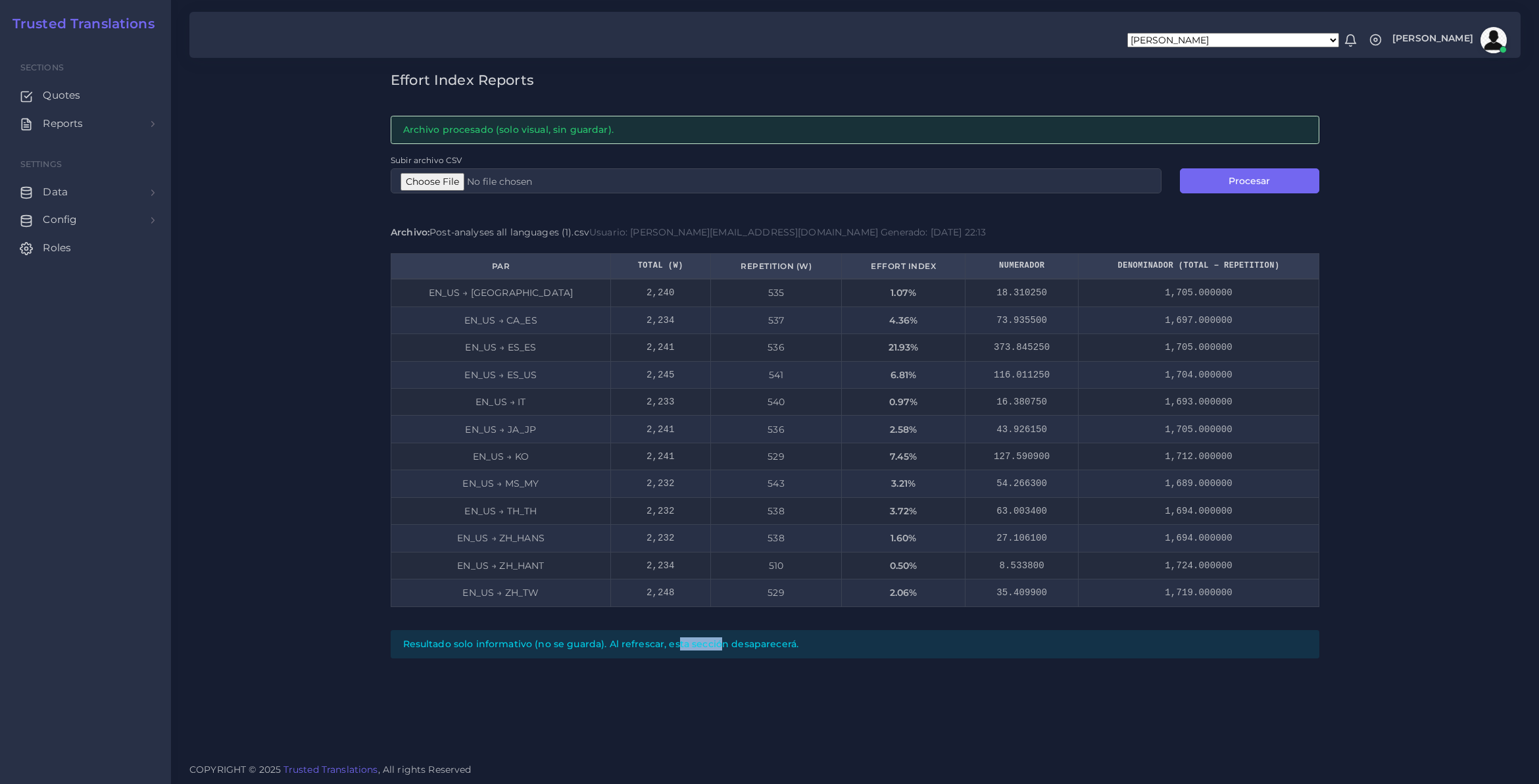
click at [619, 642] on div "Resultado solo informativo (no se guarda). Al refrescar, esta sección desaparec…" at bounding box center [854, 644] width 929 height 28
drag, startPoint x: 619, startPoint y: 642, endPoint x: 628, endPoint y: 659, distance: 19.2
click at [631, 658] on div "Resultado solo informativo (no se guarda). Al refrescar, esta sección desaparec…" at bounding box center [854, 644] width 929 height 28
click at [501, 638] on div "Resultado solo informativo (no se guarda). Al refrescar, esta sección desaparec…" at bounding box center [854, 644] width 929 height 28
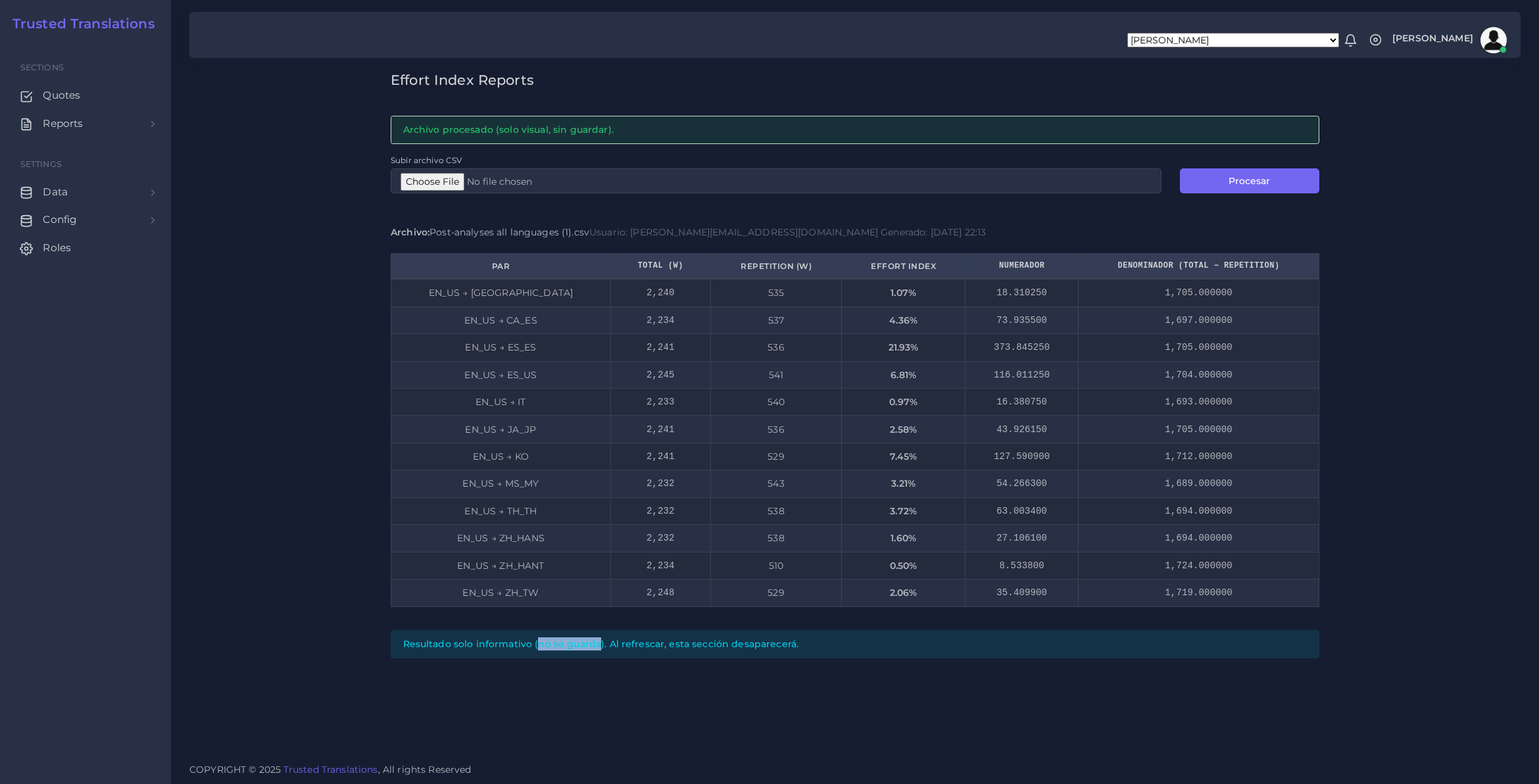
click at [501, 638] on div "Resultado solo informativo (no se guarda). Al refrescar, esta sección desaparec…" at bounding box center [854, 644] width 929 height 28
click at [498, 644] on div "Resultado solo informativo (no se guarda). Al refrescar, esta sección desaparec…" at bounding box center [854, 644] width 929 height 28
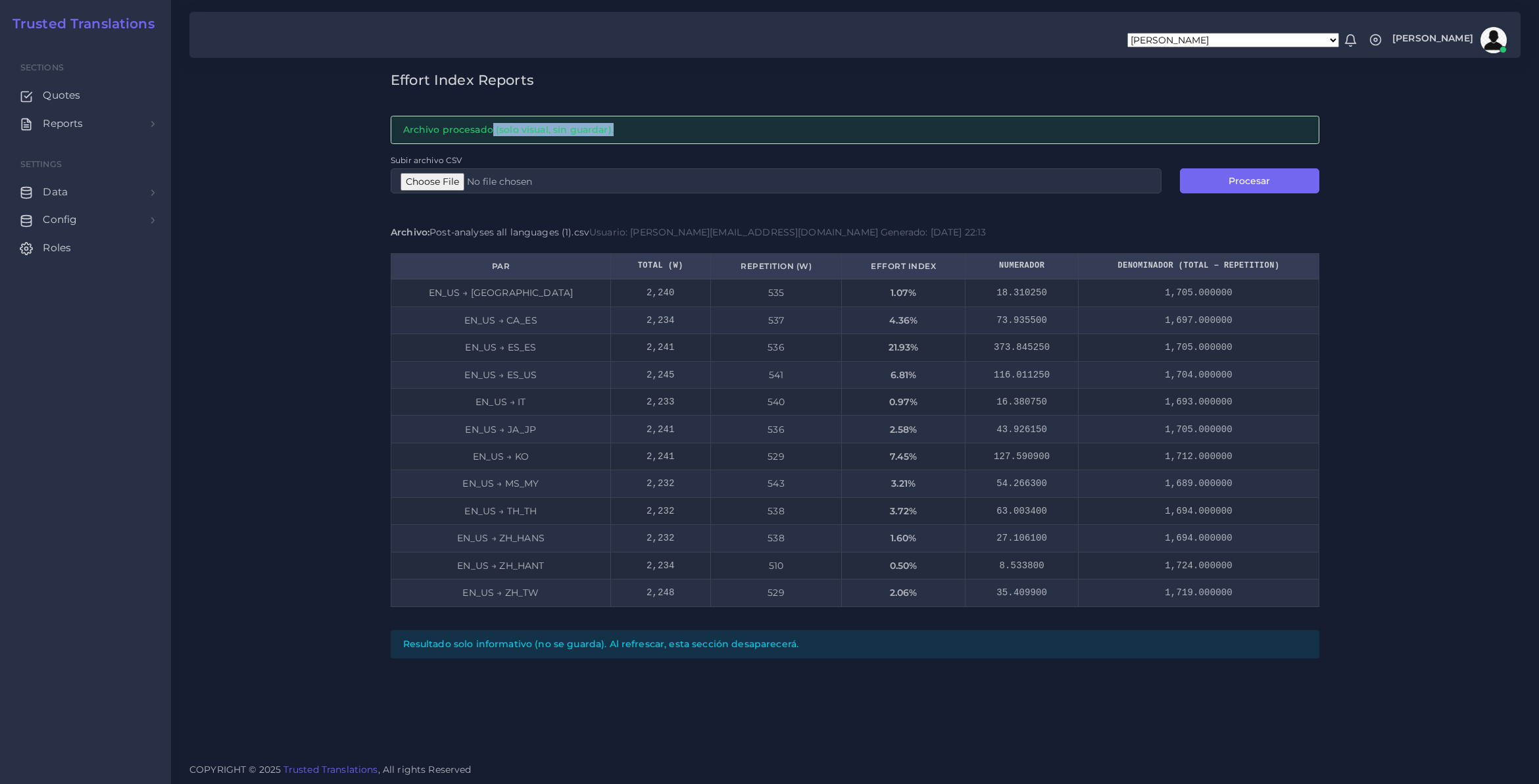
drag, startPoint x: 490, startPoint y: 132, endPoint x: 613, endPoint y: 132, distance: 123.0
click at [613, 132] on div "Archivo procesado (solo visual, sin guardar)." at bounding box center [854, 130] width 929 height 28
click at [1030, 724] on div "Effort Index Reports Archivo procesado (solo visual, sin guardar). Subir archiv…" at bounding box center [854, 376] width 1367 height 753
click at [142, 119] on link "Reports" at bounding box center [86, 124] width 151 height 28
click at [120, 125] on link "Reports" at bounding box center [86, 124] width 151 height 28
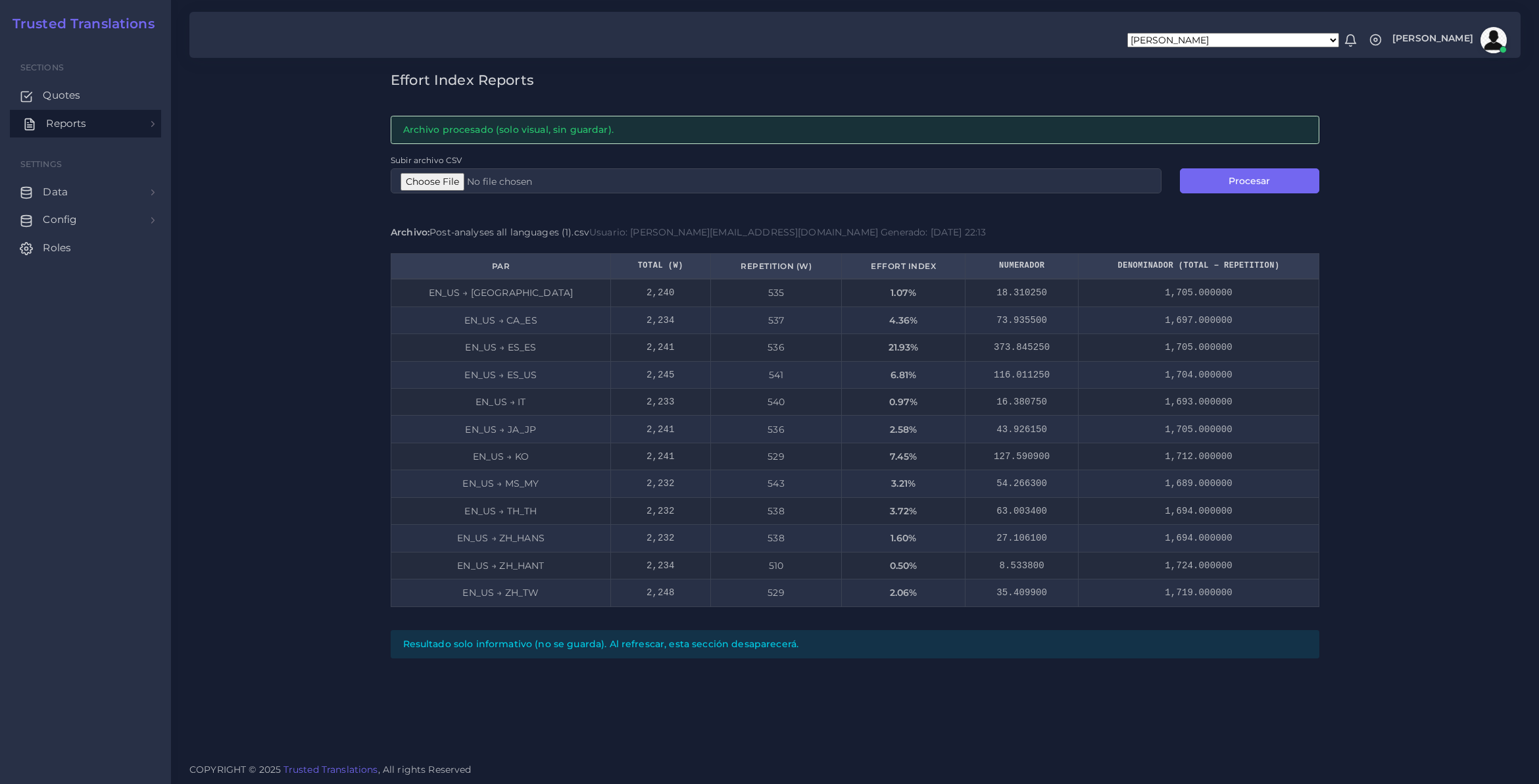
click at [120, 125] on link "Reports" at bounding box center [86, 124] width 151 height 28
click at [251, 228] on div "Effort Index Reports Archivo procesado (solo visual, sin guardar). Subir archiv…" at bounding box center [854, 376] width 1367 height 753
click at [96, 336] on link "Roles" at bounding box center [86, 336] width 151 height 28
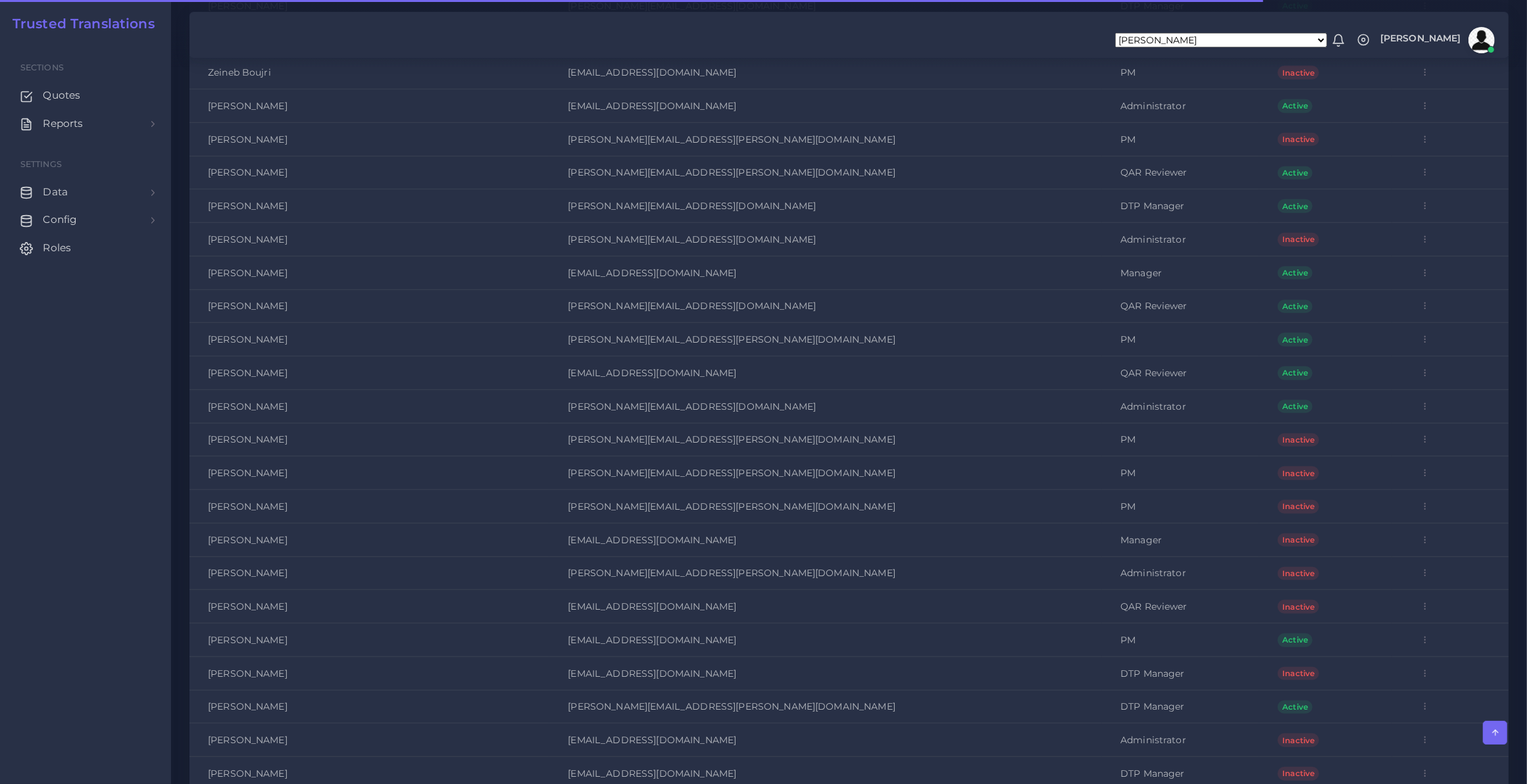
scroll to position [1120, 0]
